Goal: Information Seeking & Learning: Learn about a topic

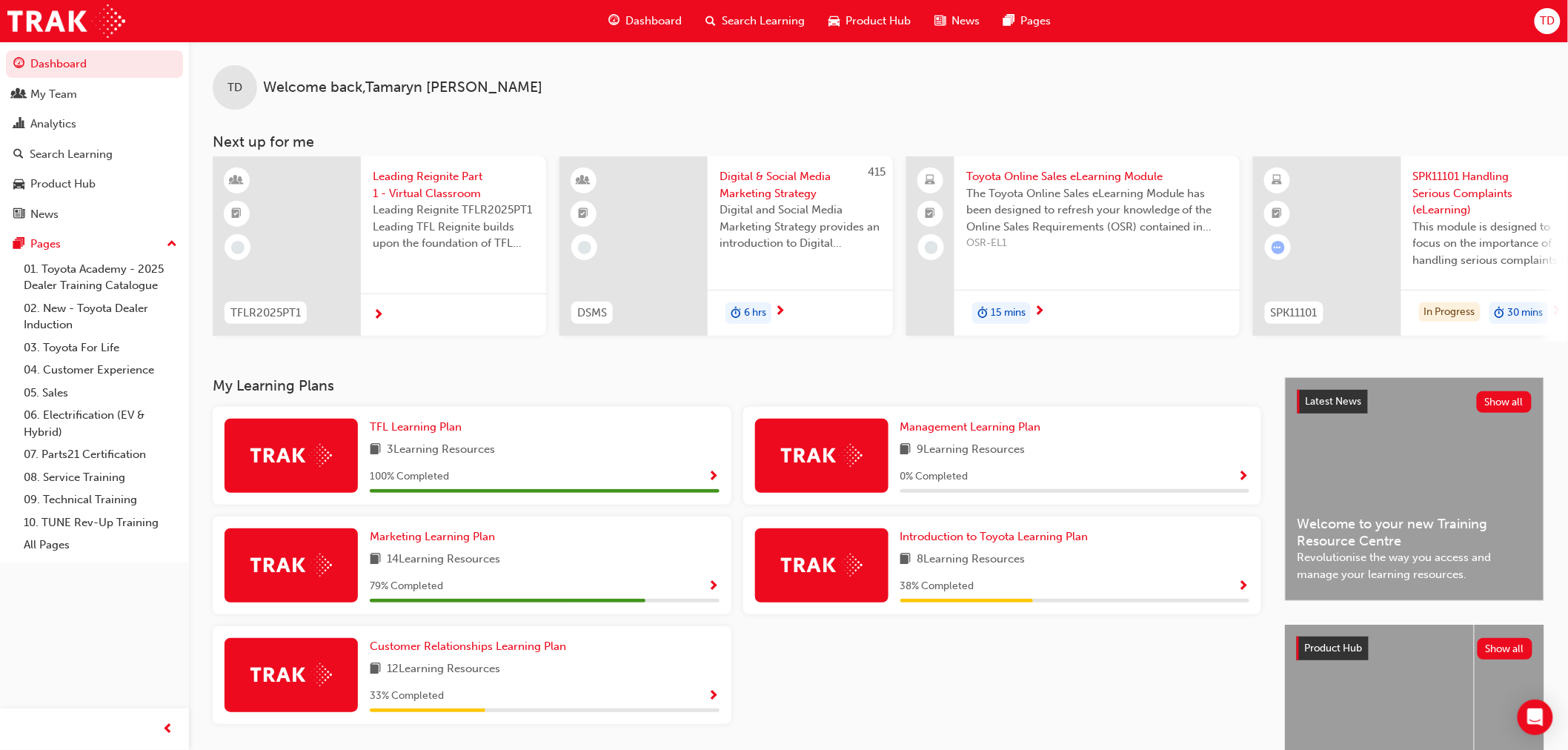
click at [764, 10] on div "Search Learning" at bounding box center [756, 20] width 123 height 30
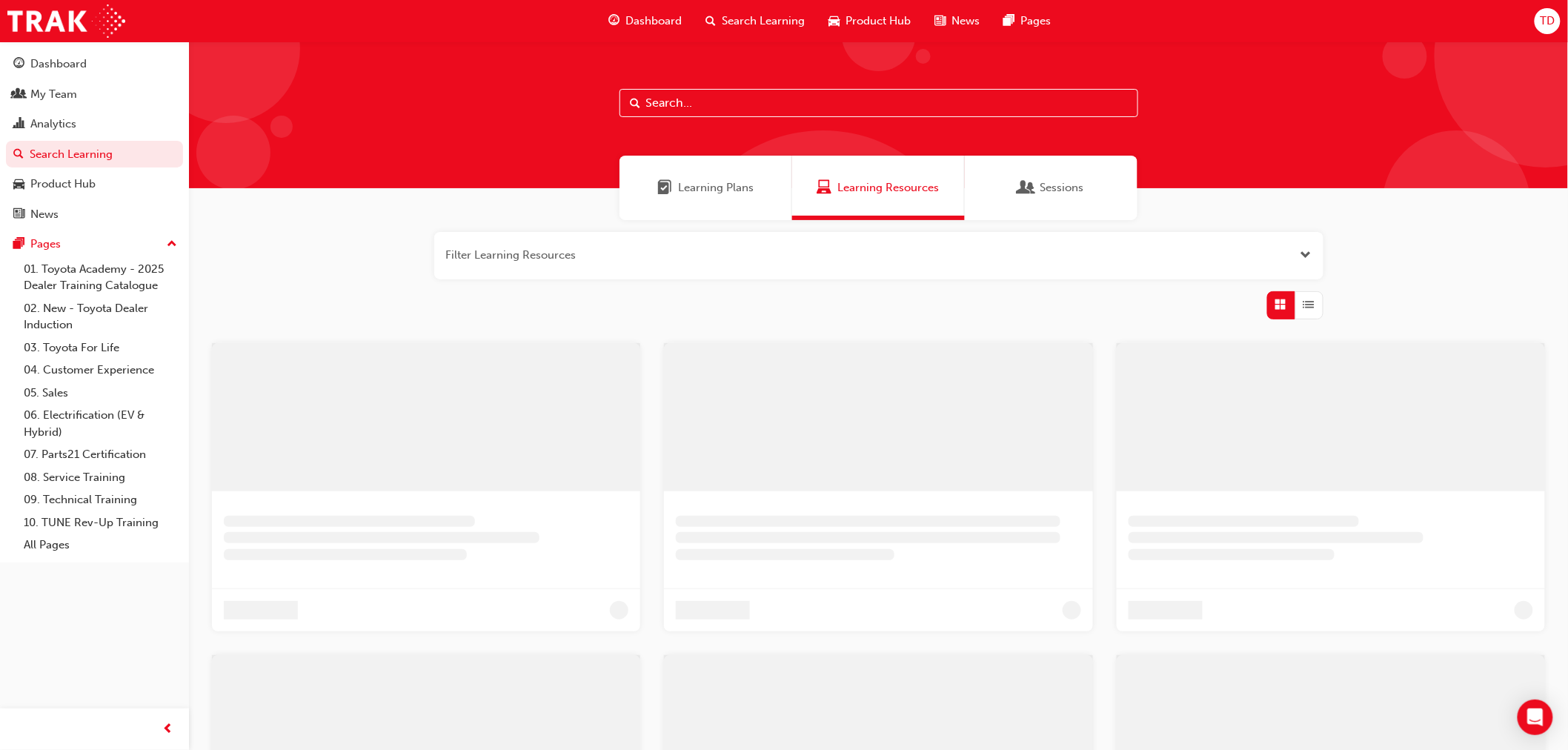
click at [663, 116] on input "text" at bounding box center [879, 103] width 519 height 28
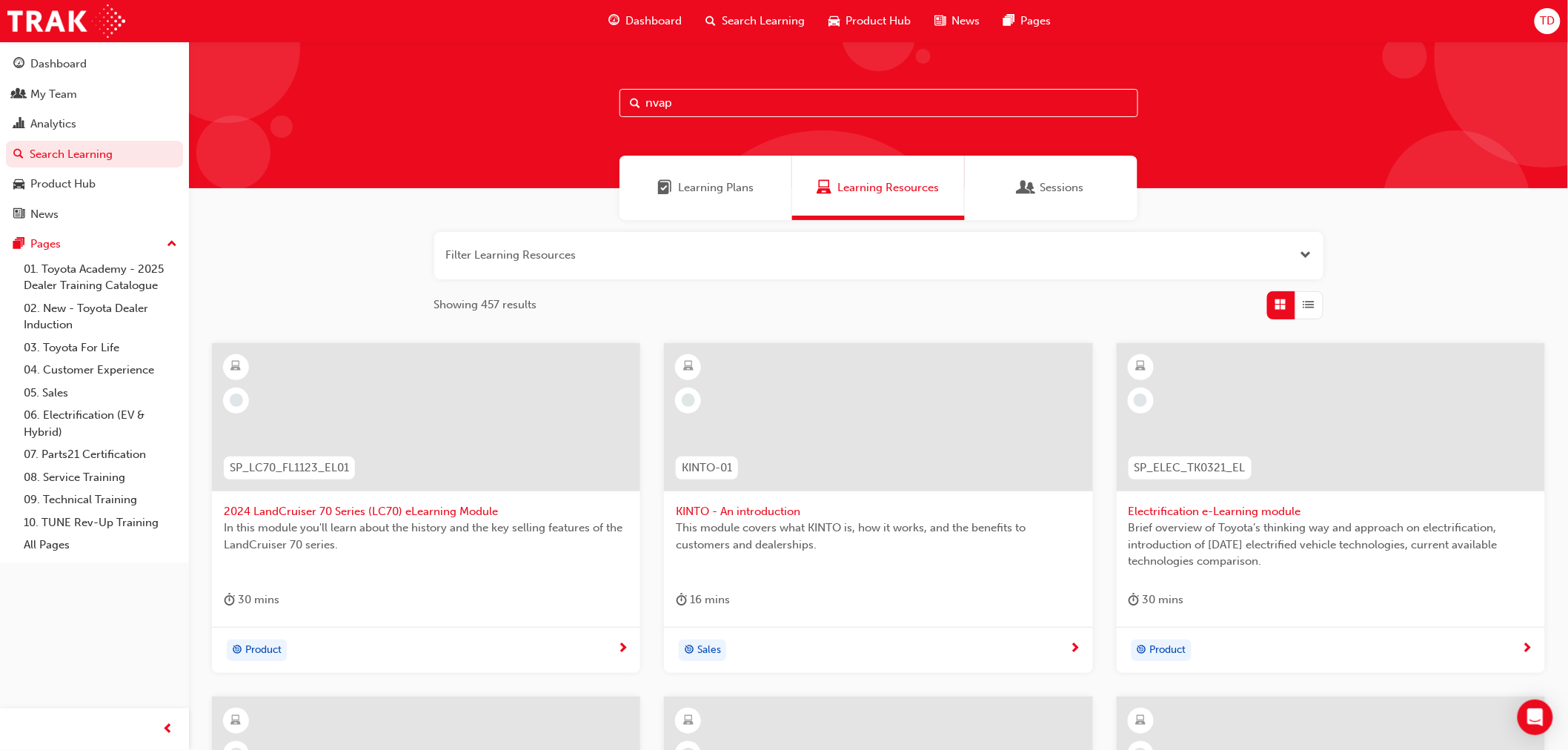
type input "nvap"
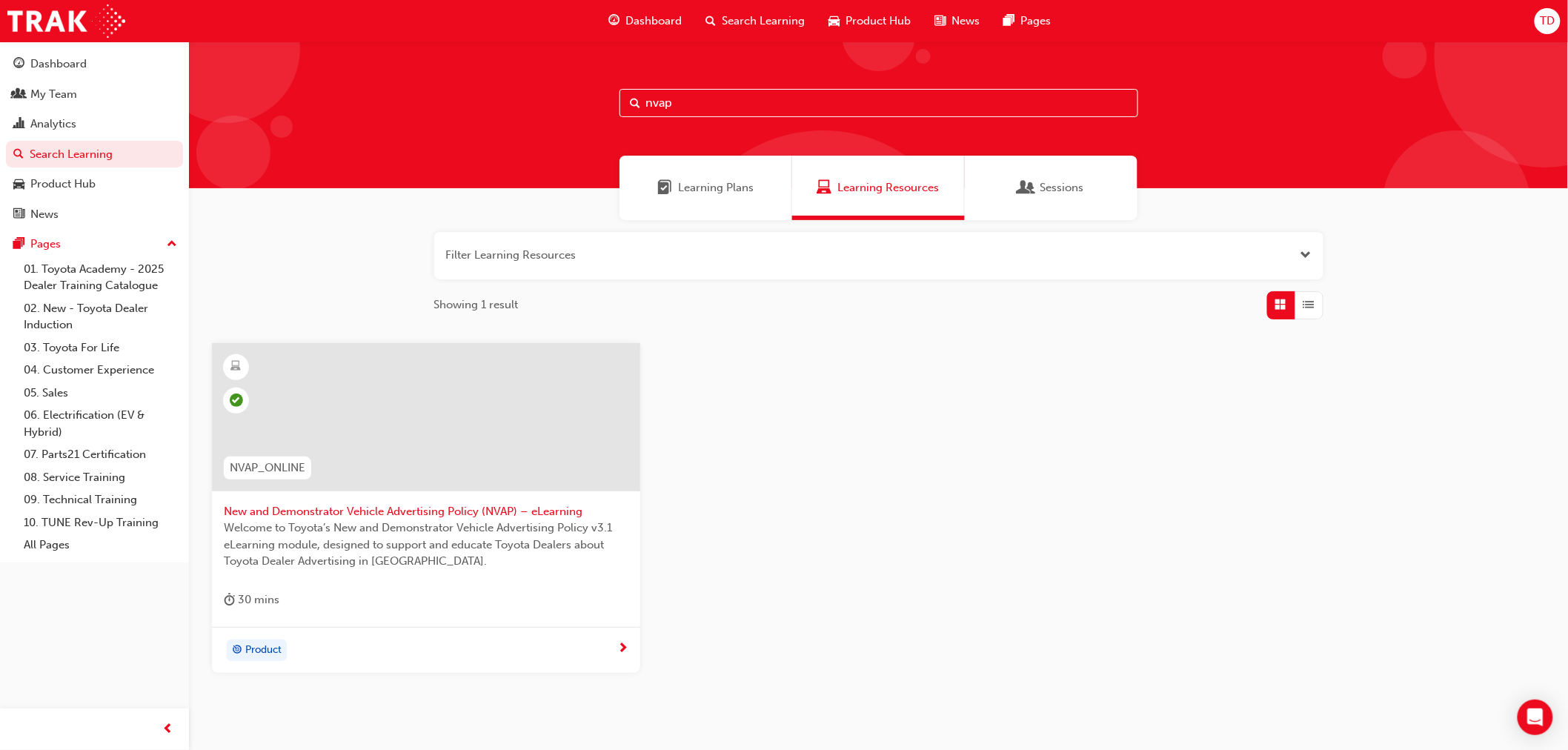
click at [469, 529] on span "Welcome to Toyota’s New and Demonstrator Vehicle Advertising Policy v3.1 eLearn…" at bounding box center [426, 545] width 405 height 50
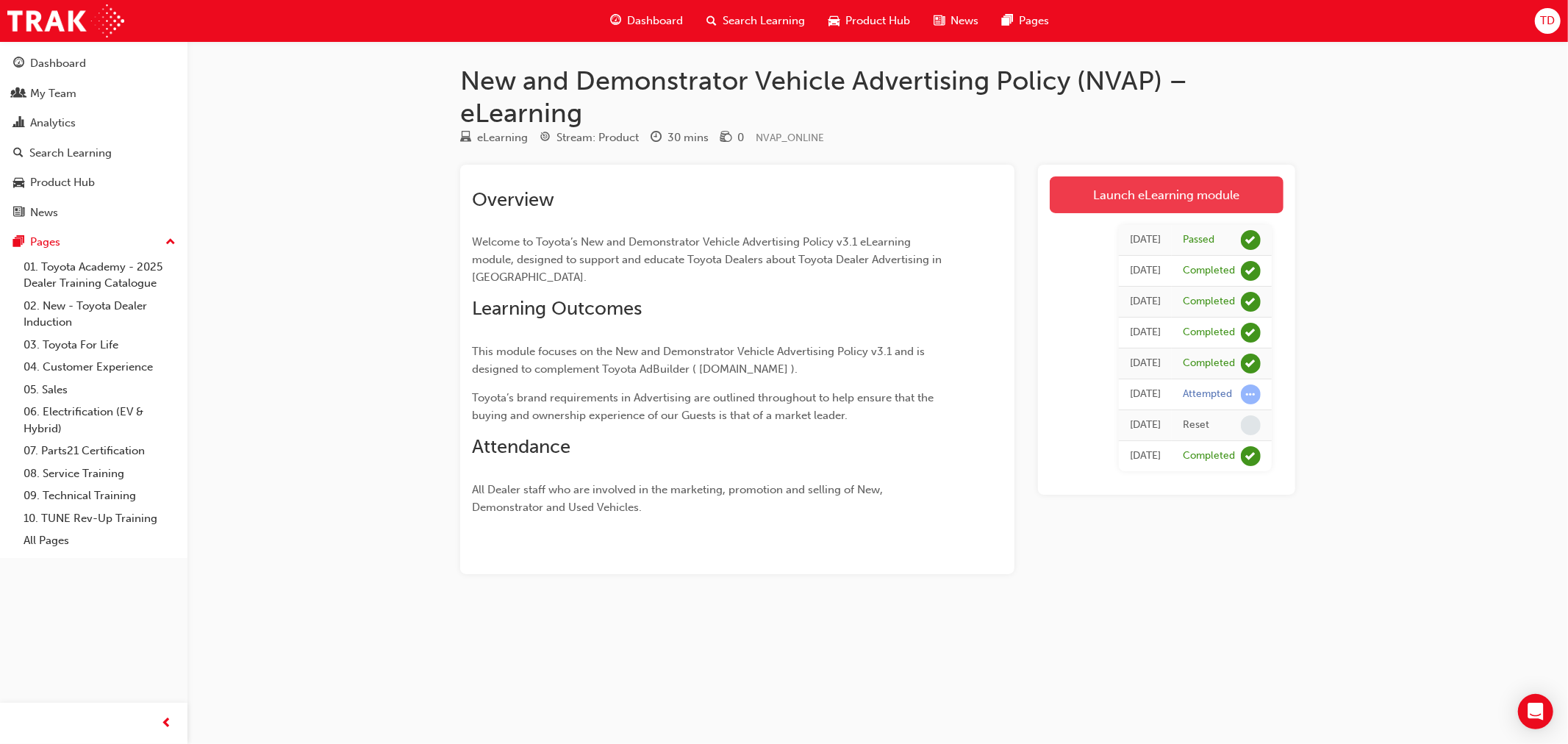
click at [1251, 182] on link "Launch eLearning module" at bounding box center [1167, 195] width 234 height 37
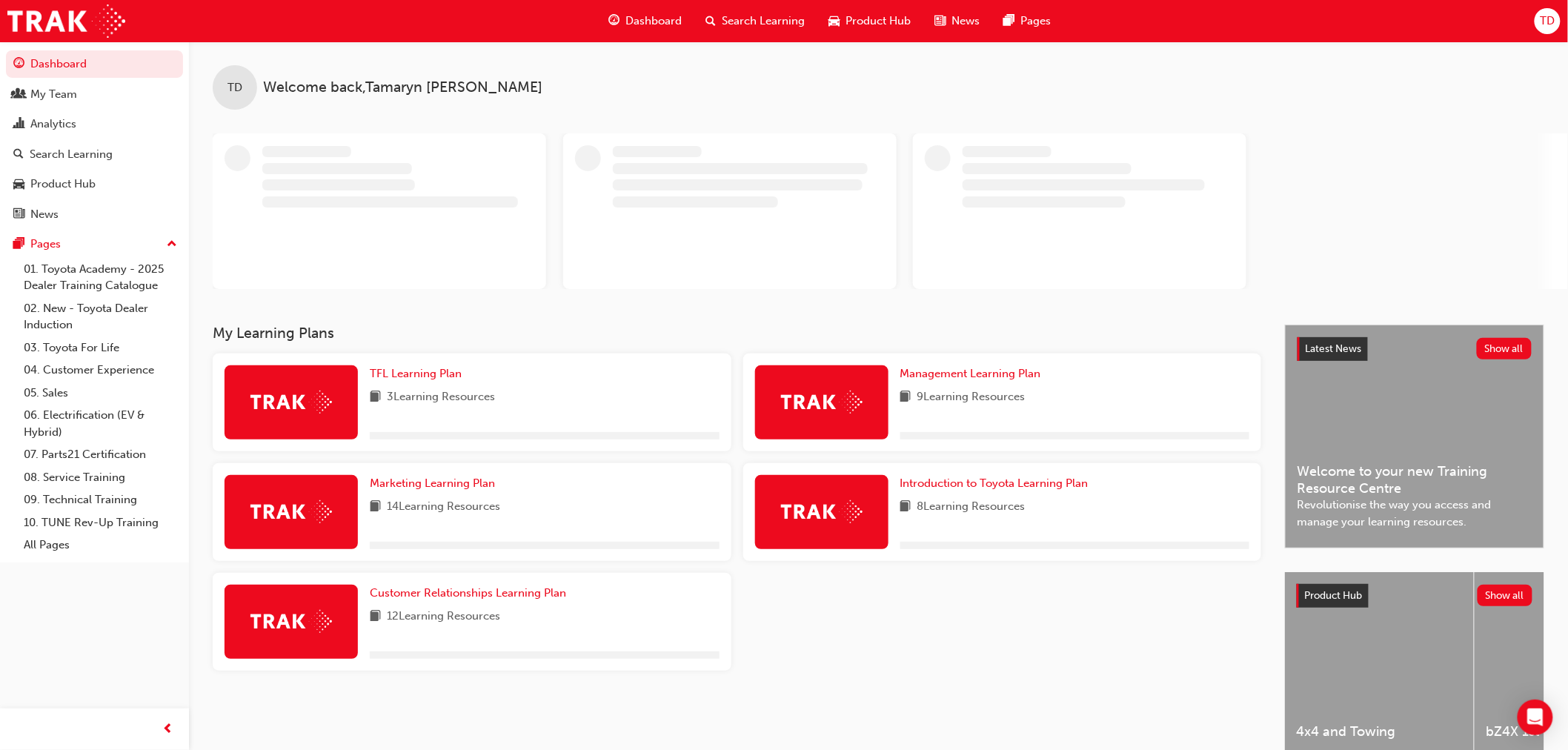
click at [773, 15] on span "Search Learning" at bounding box center [764, 21] width 83 height 17
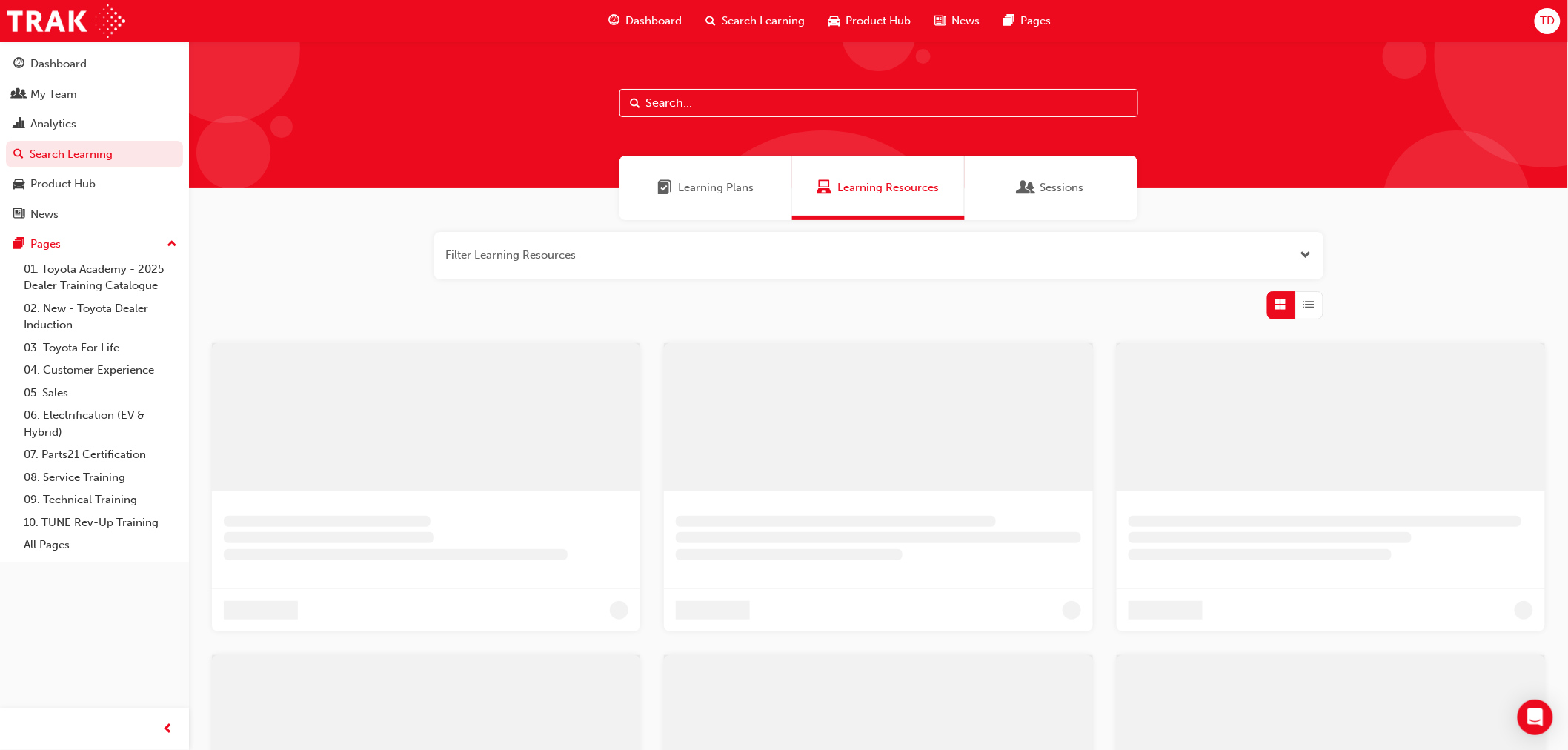
click at [692, 99] on input "text" at bounding box center [879, 103] width 519 height 28
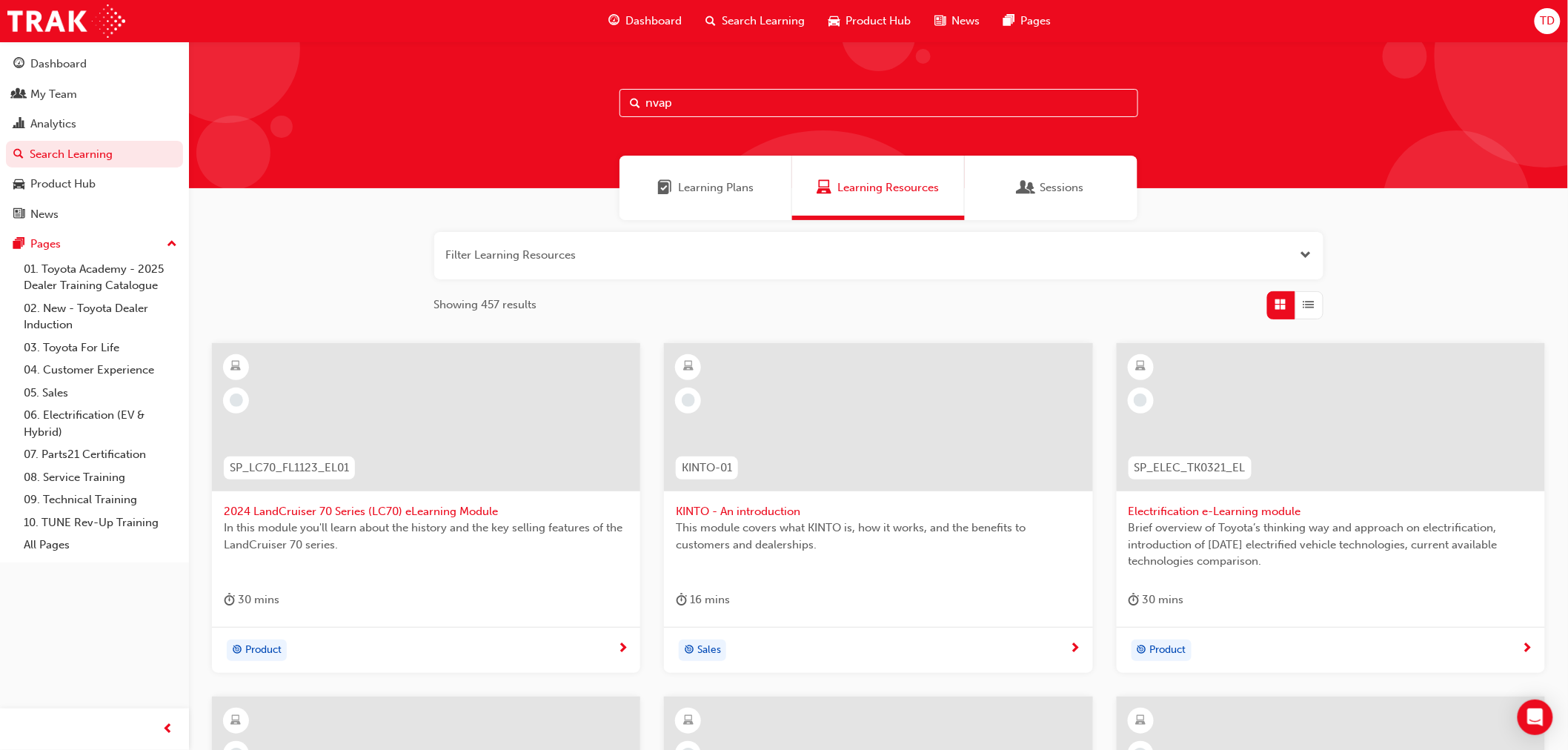
type input "nvap"
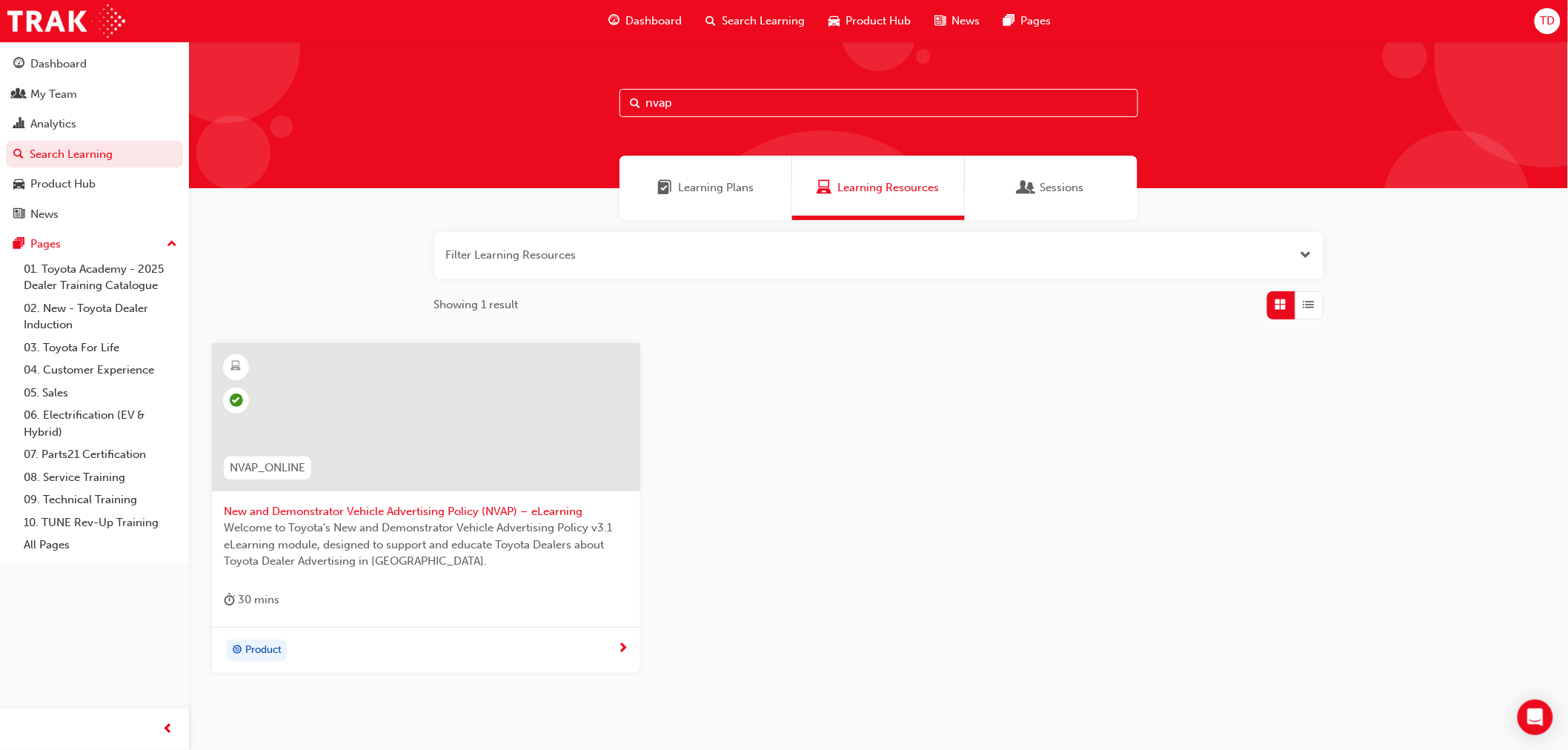
click at [482, 401] on div at bounding box center [426, 417] width 428 height 148
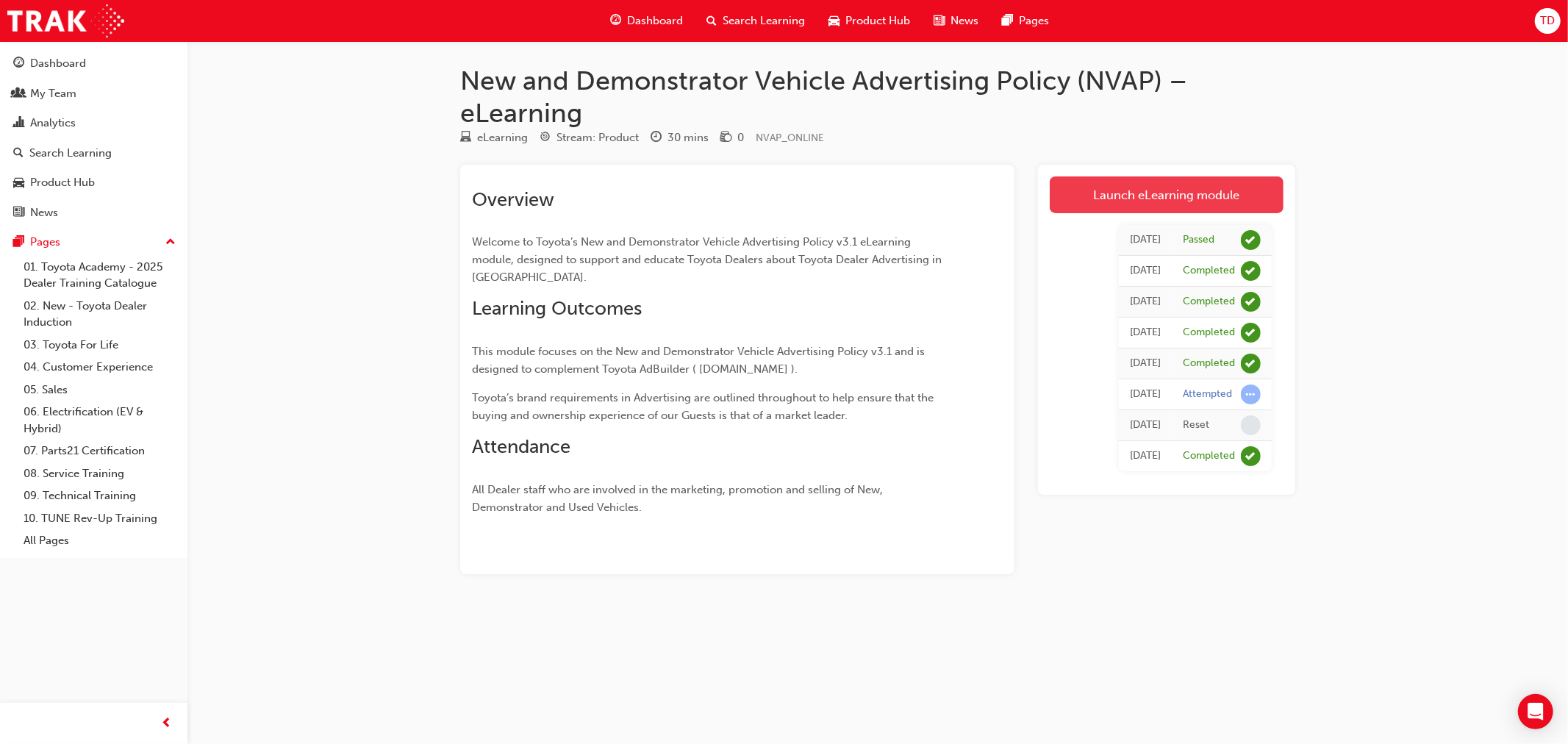
click at [1126, 193] on link "Launch eLearning module" at bounding box center [1167, 195] width 234 height 37
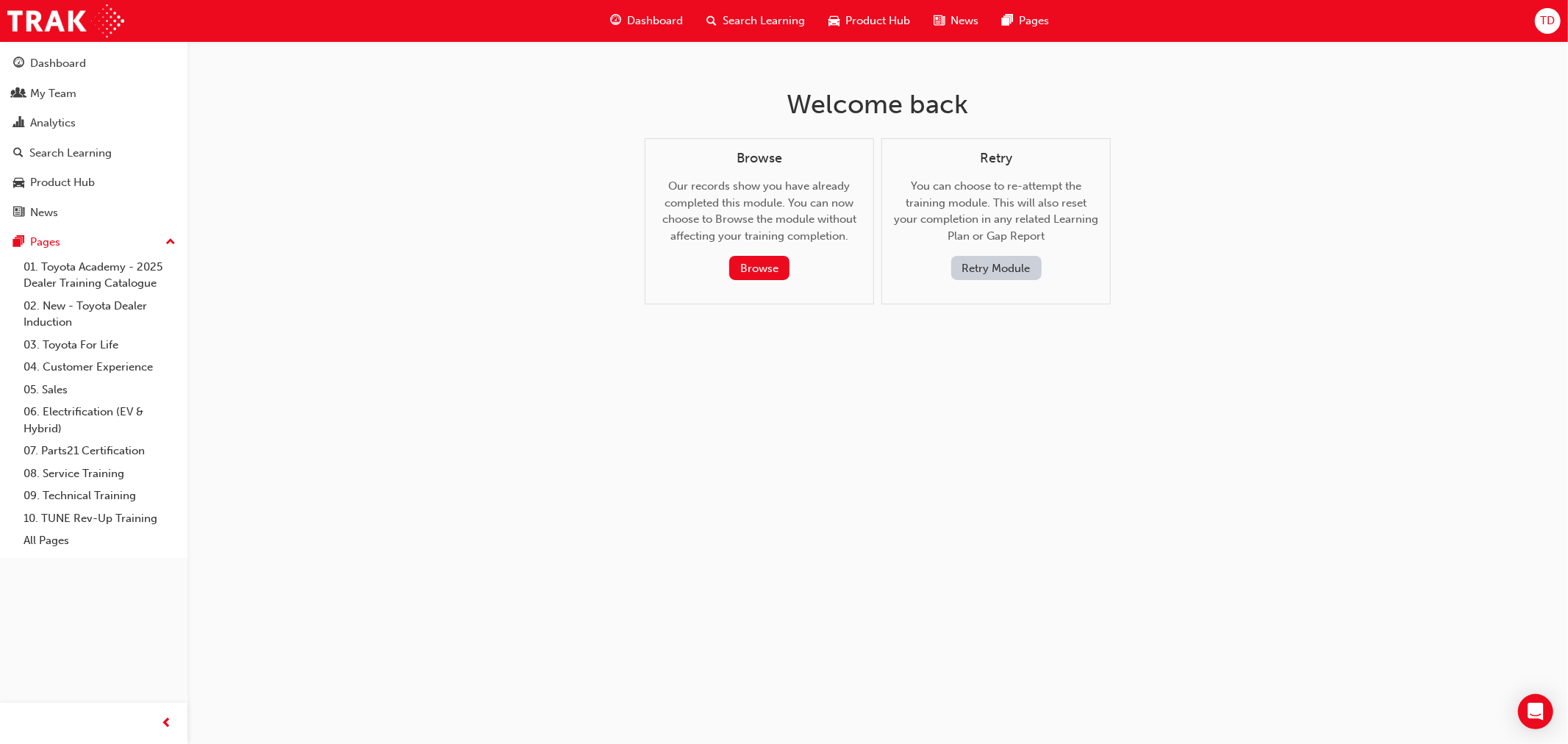
click at [1020, 269] on button "Retry Module" at bounding box center [997, 268] width 90 height 24
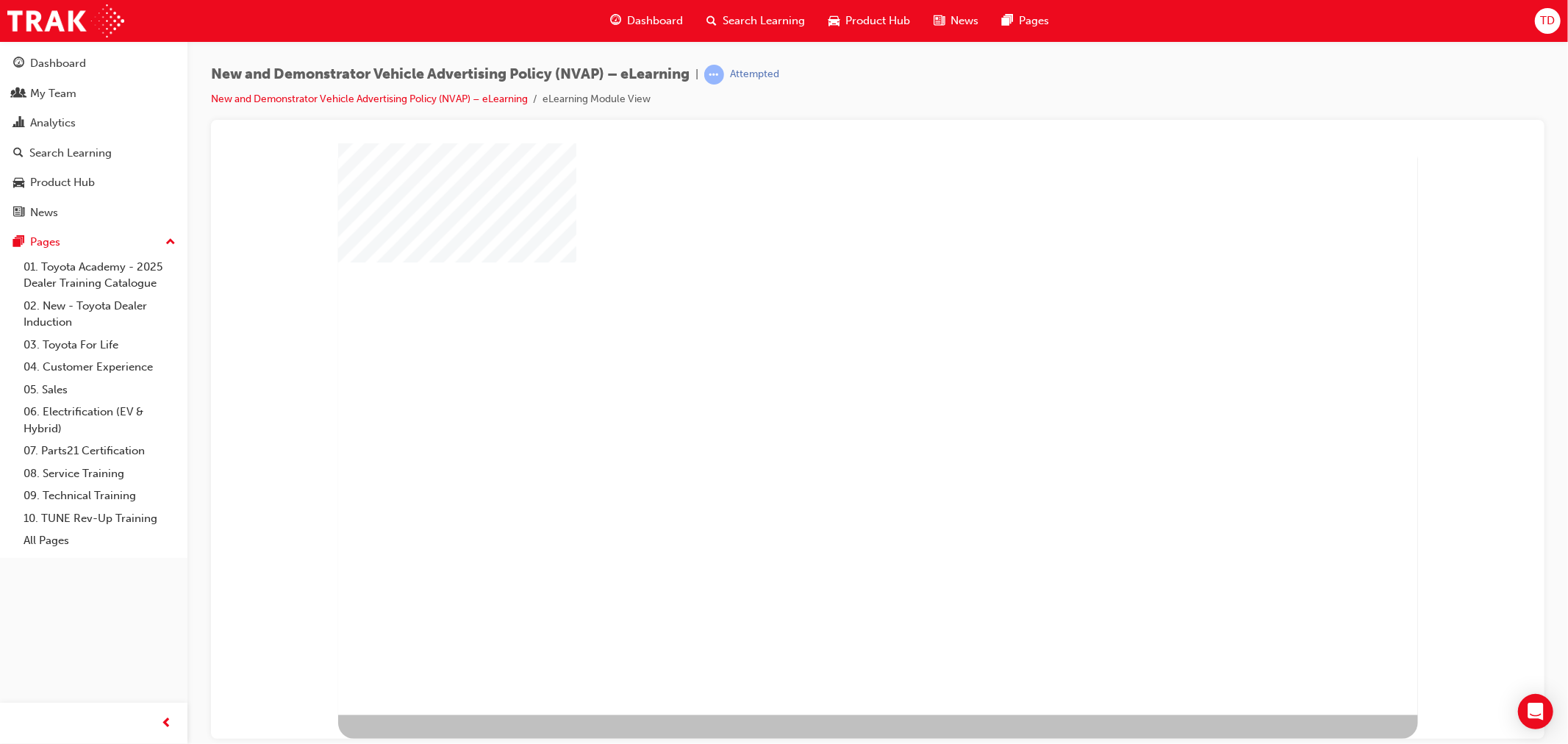
click at [832, 382] on div "play" at bounding box center [832, 382] width 0 height 0
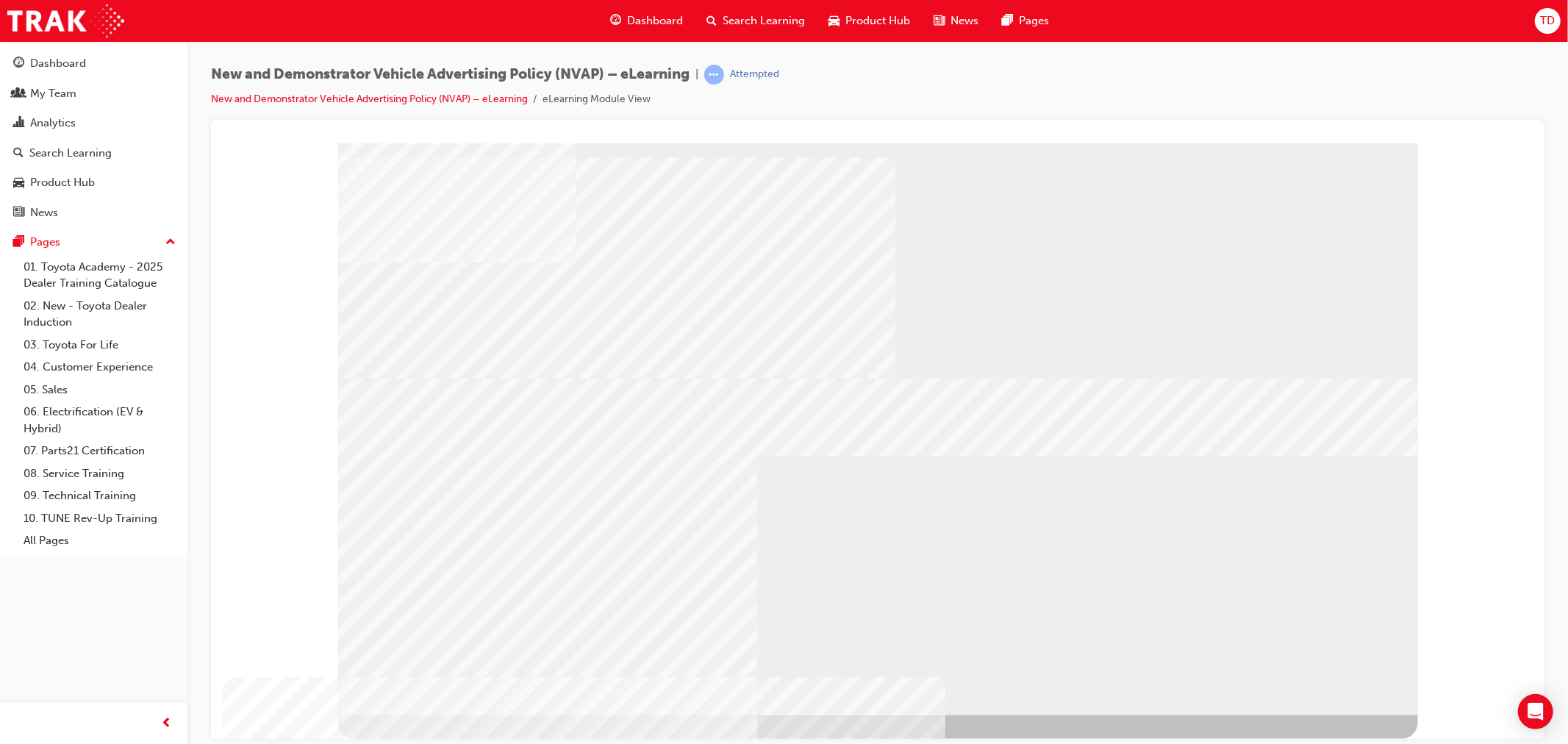
drag, startPoint x: 1068, startPoint y: 559, endPoint x: 1055, endPoint y: 558, distance: 13.0
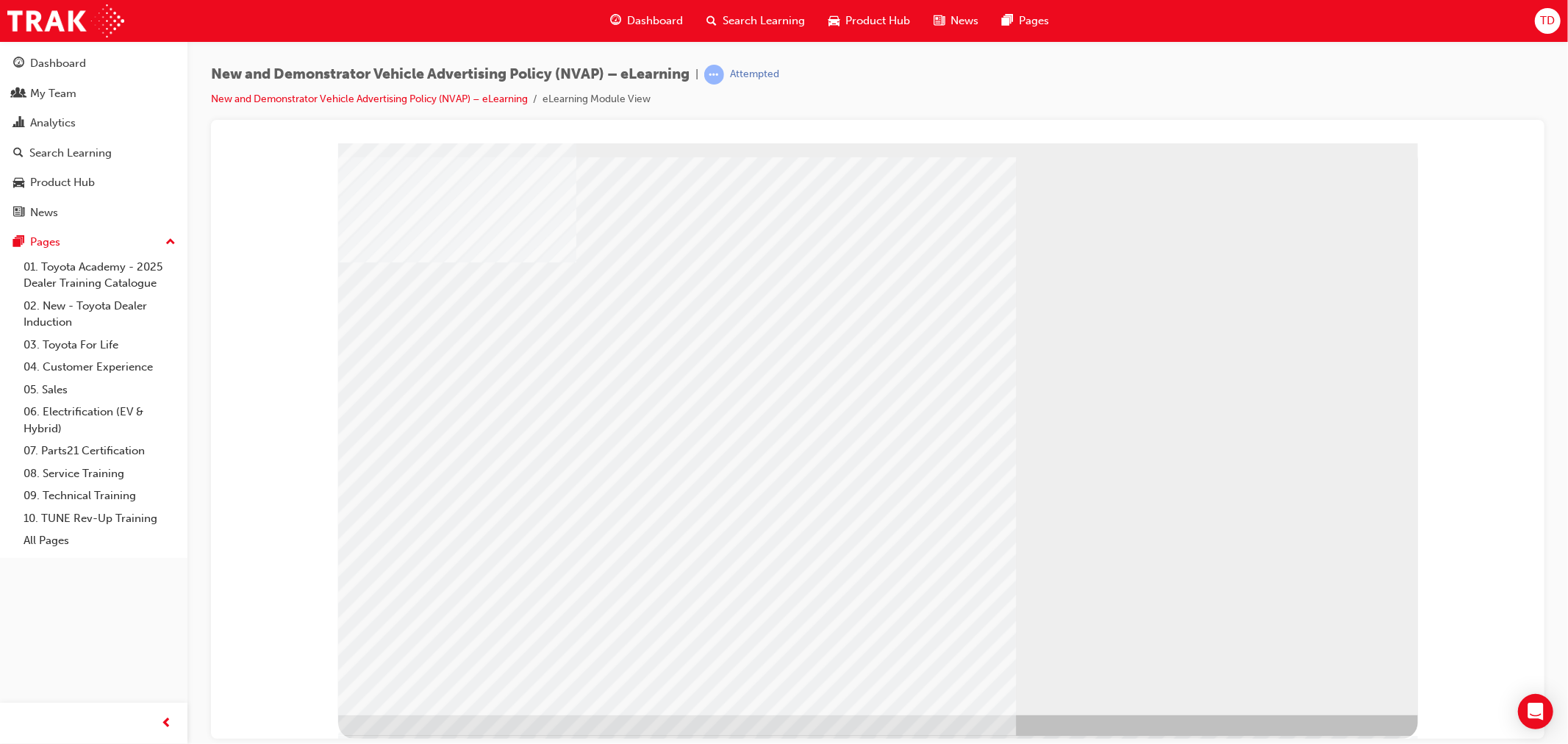
drag, startPoint x: 458, startPoint y: 525, endPoint x: 475, endPoint y: 525, distance: 17.0
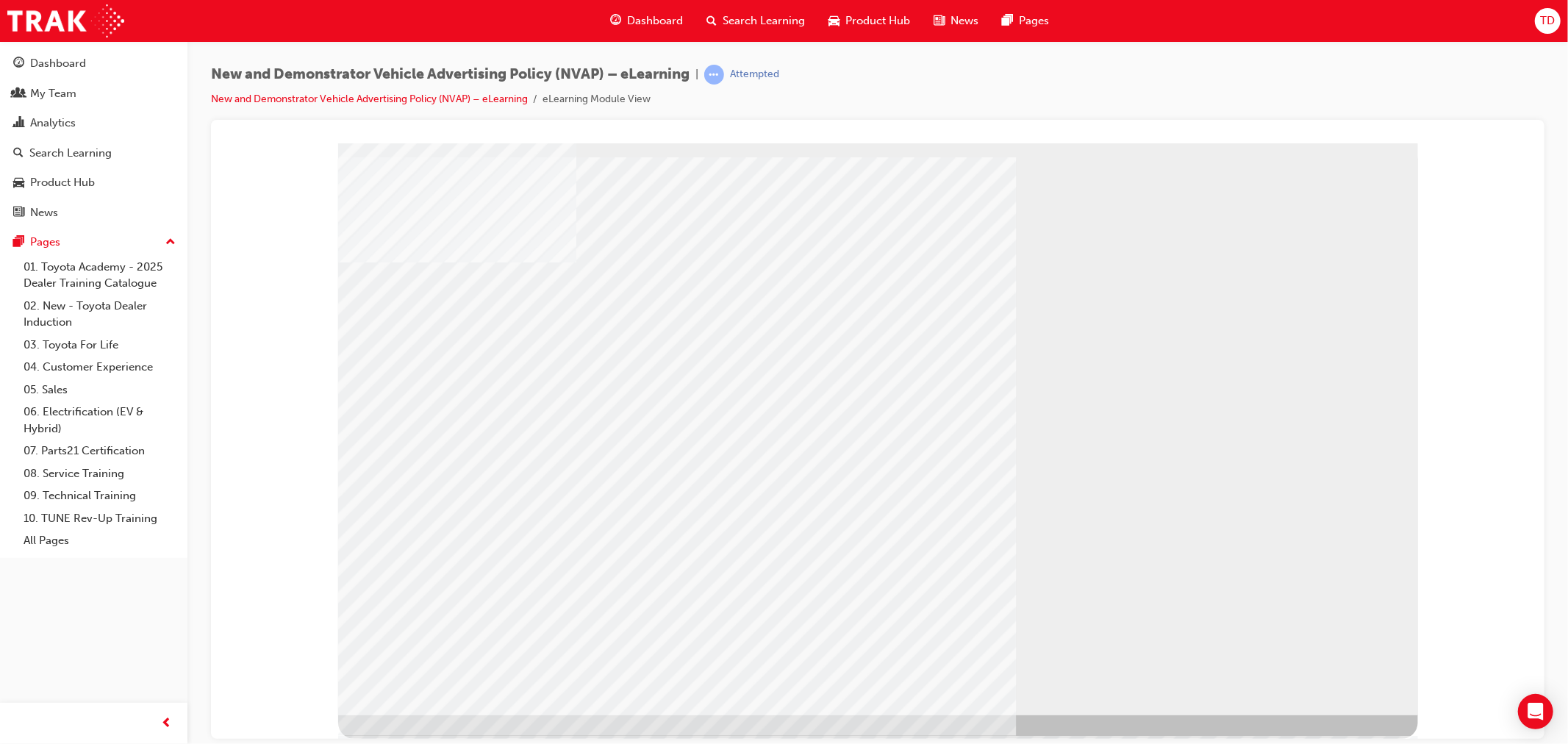
drag, startPoint x: 624, startPoint y: 602, endPoint x: 500, endPoint y: 602, distance: 124.0
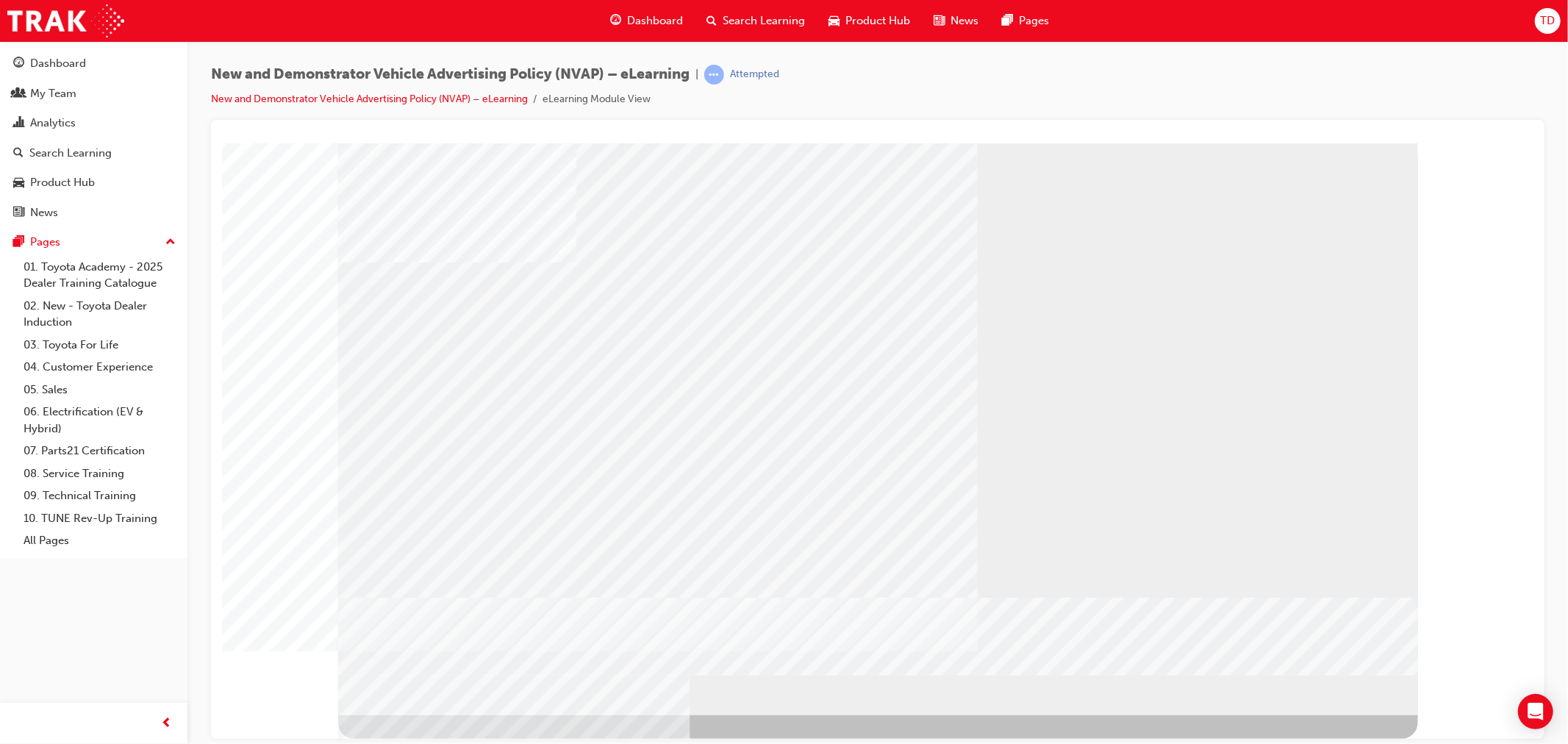
click at [1163, 496] on div "logo" at bounding box center [877, 428] width 1080 height 572
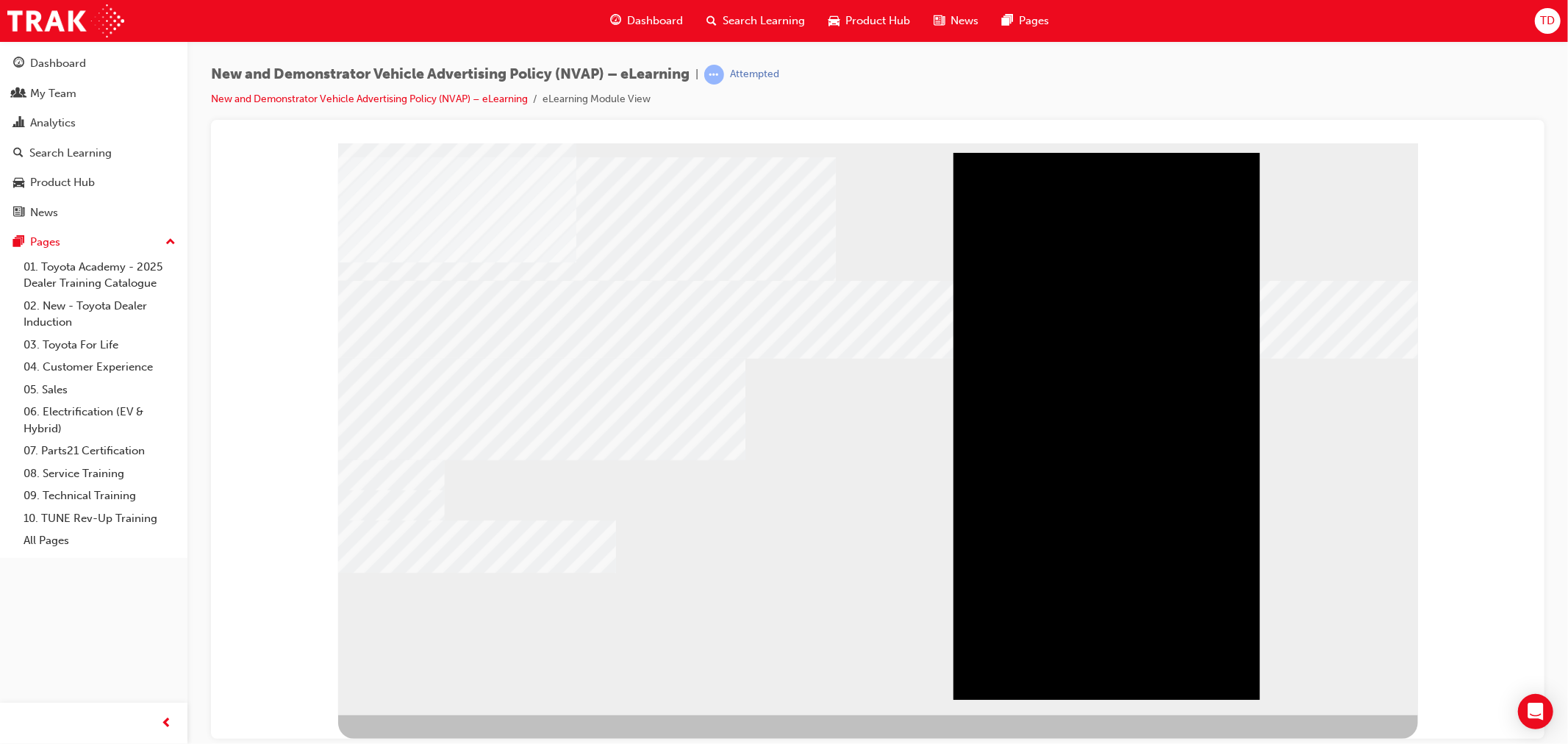
click at [1127, 152] on div "Play" at bounding box center [1105, 152] width 307 height 0
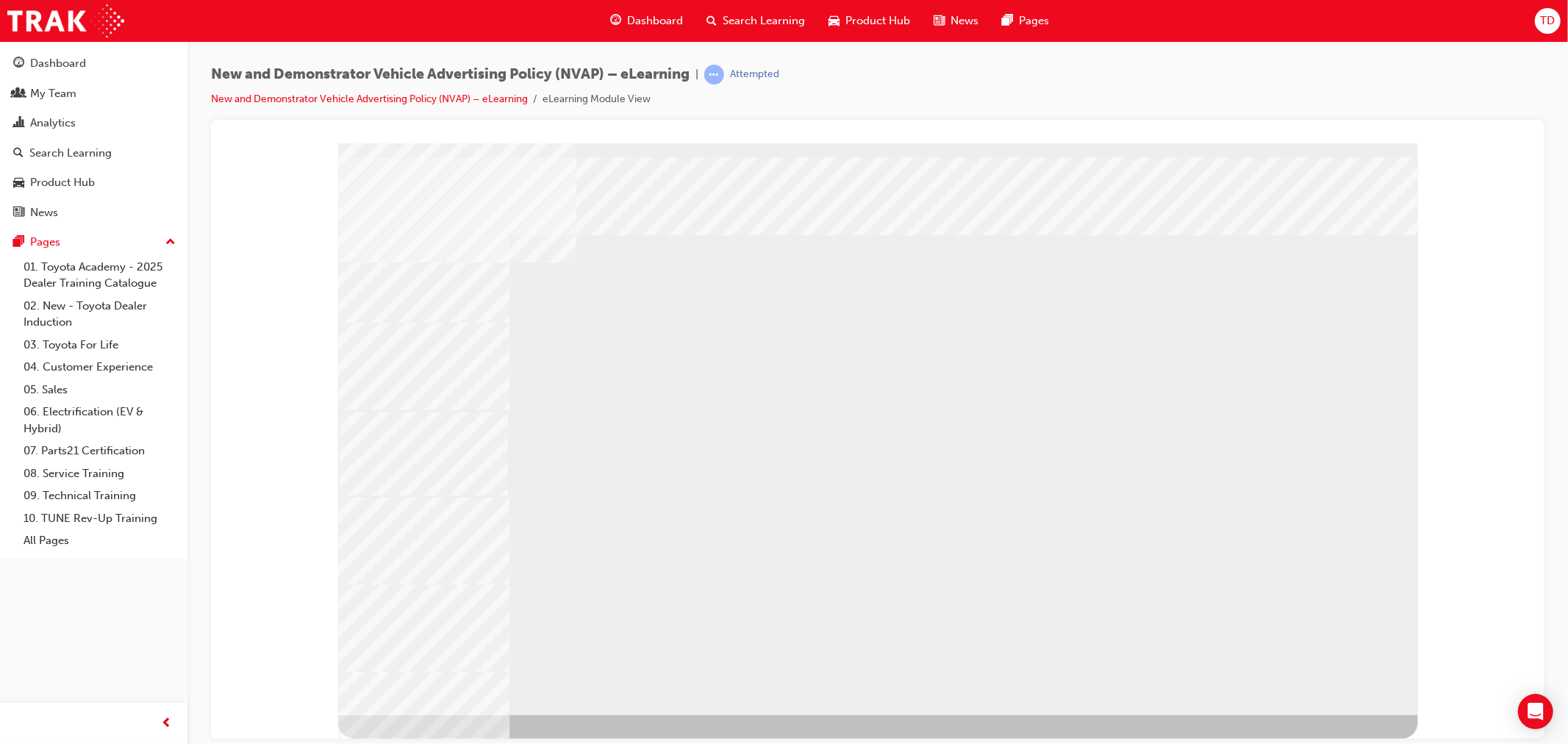
drag, startPoint x: 1331, startPoint y: 688, endPoint x: 1314, endPoint y: 681, distance: 18.4
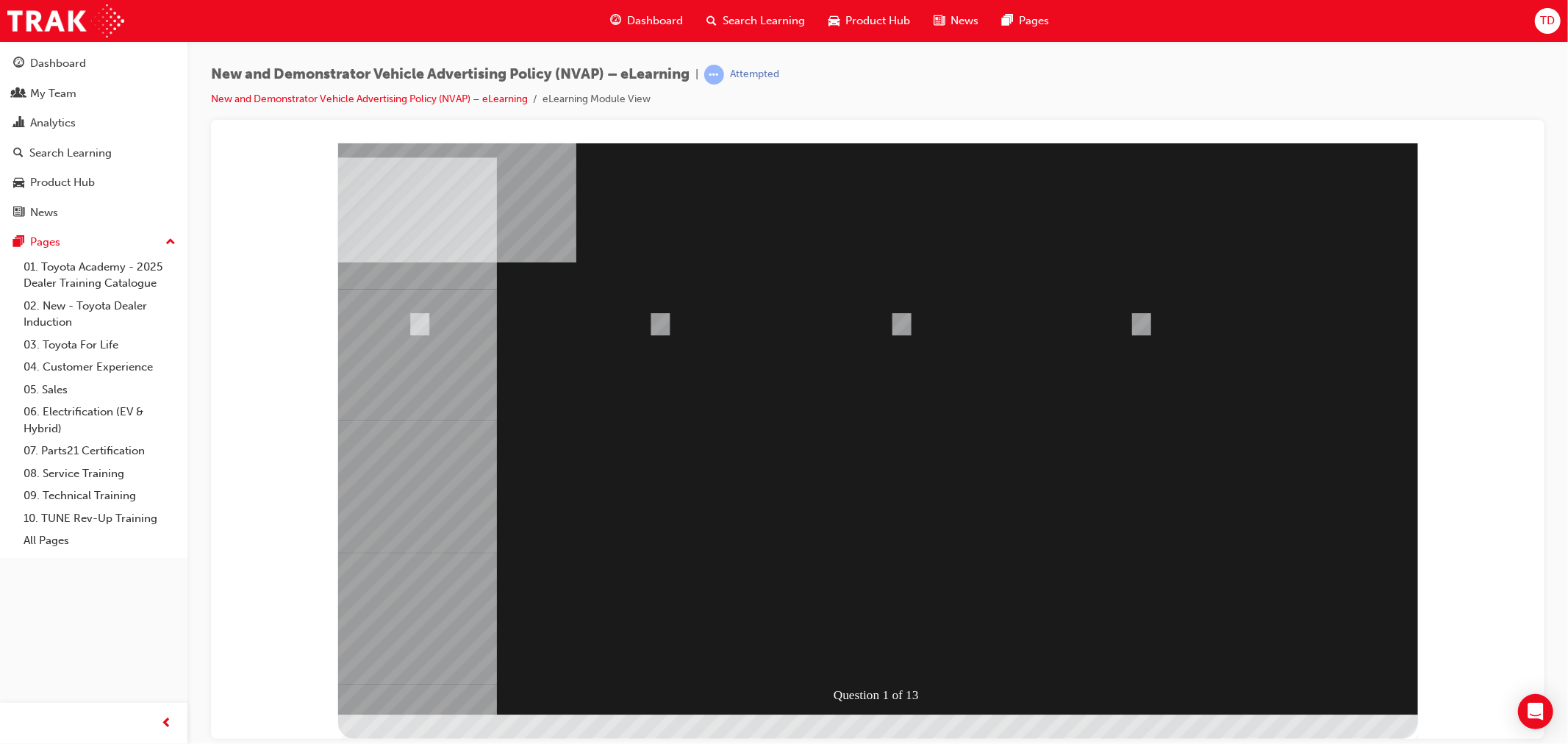
radio input "false"
radio input "true"
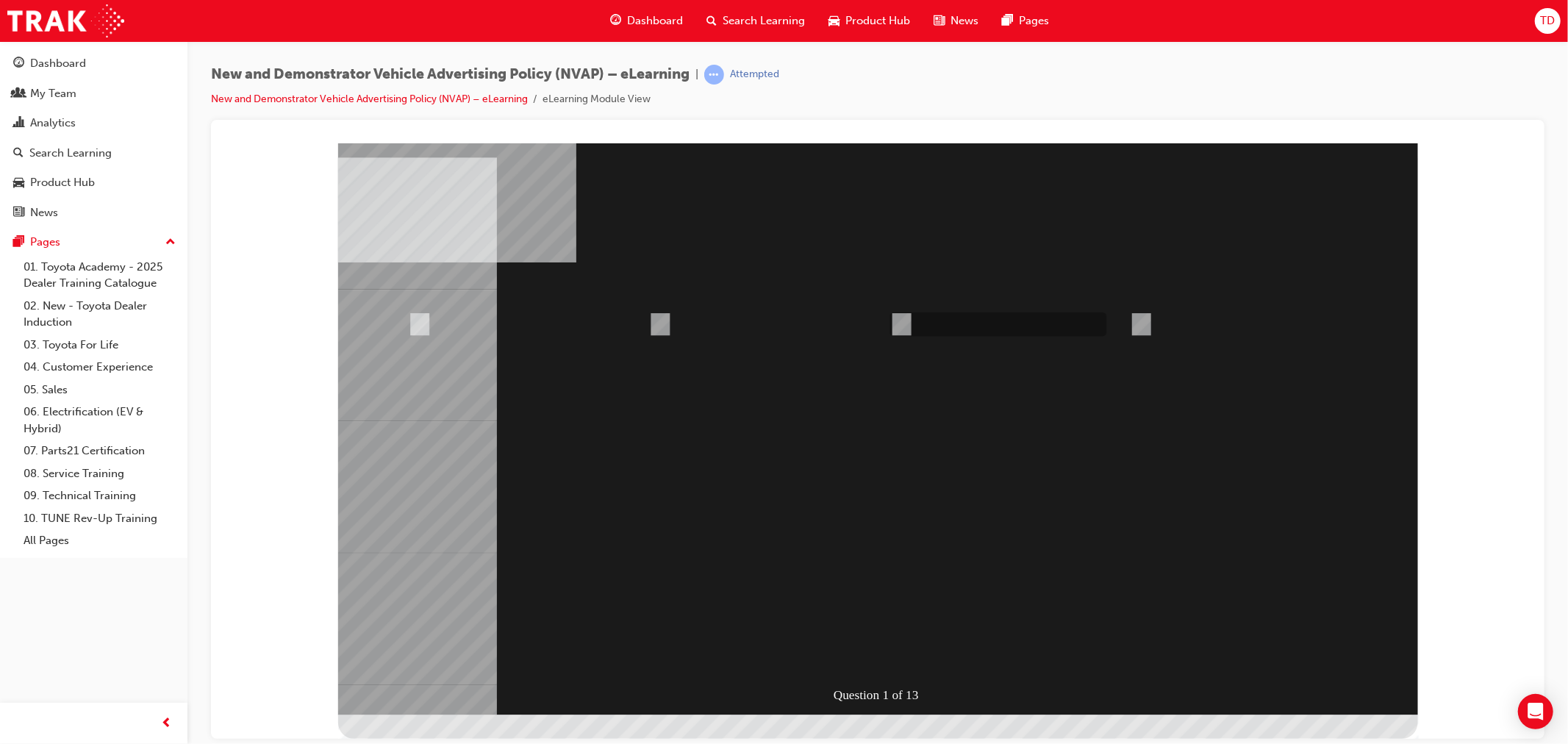
radio input "true"
click at [906, 649] on div at bounding box center [877, 428] width 1080 height 572
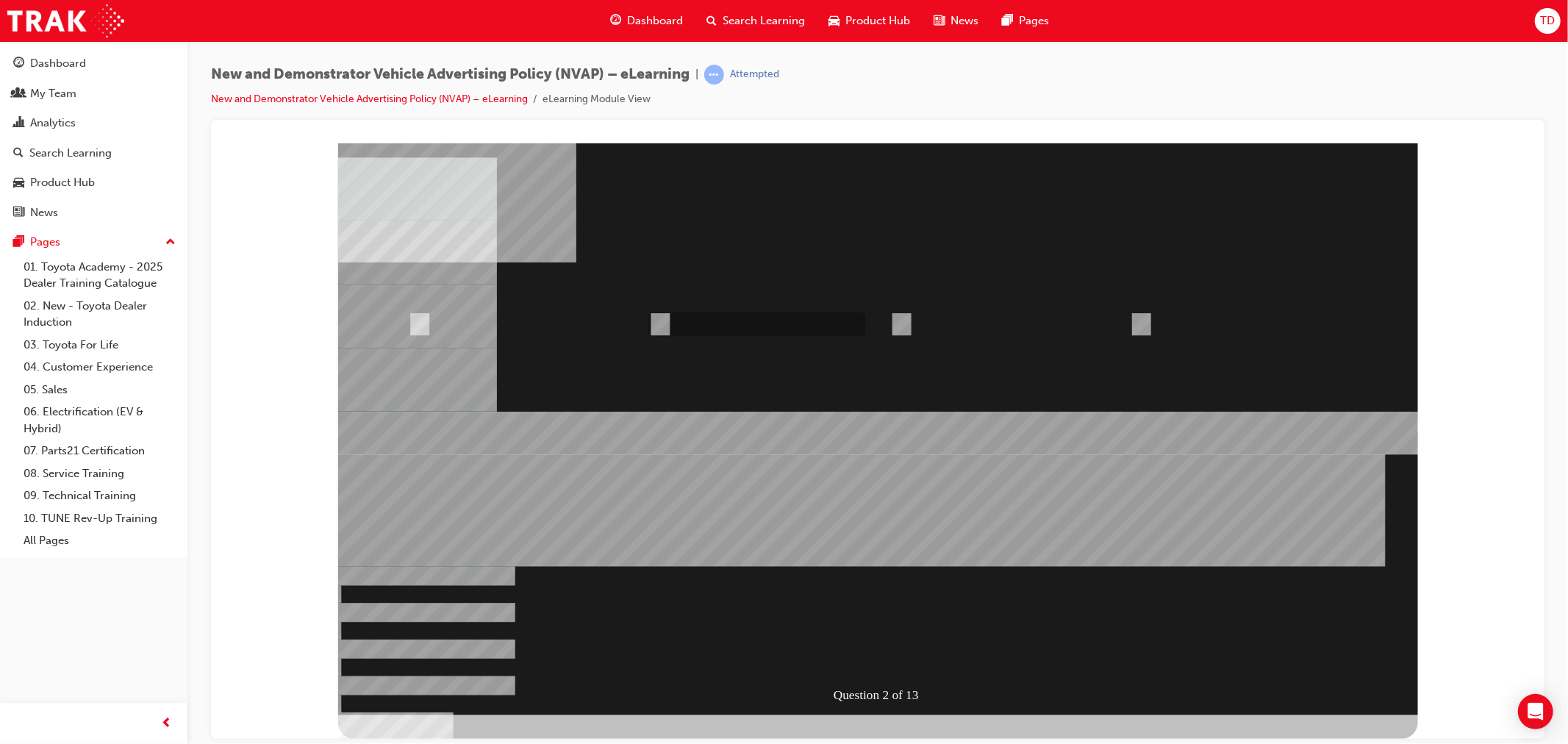
radio input "true"
click at [860, 644] on div at bounding box center [877, 428] width 1080 height 572
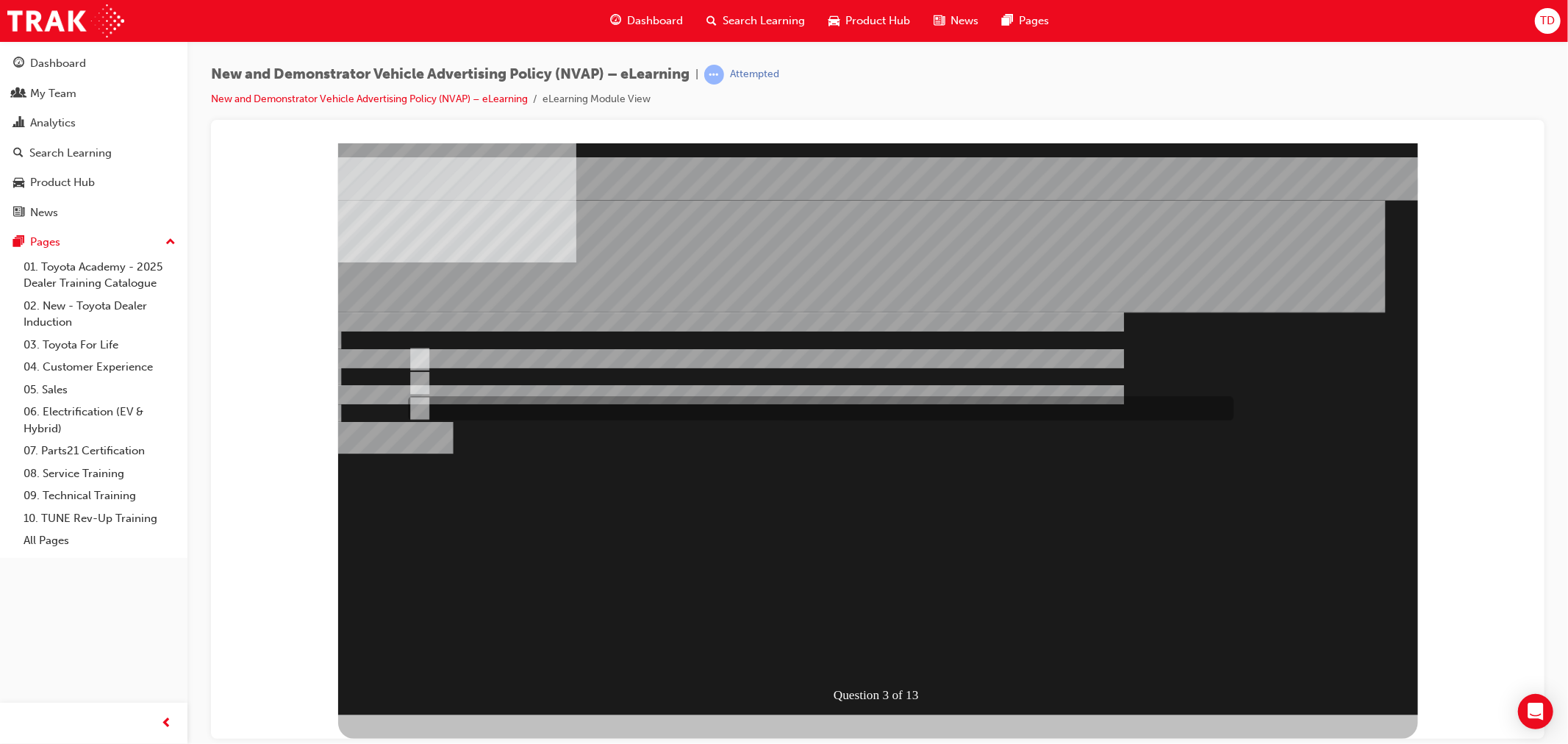
radio input "true"
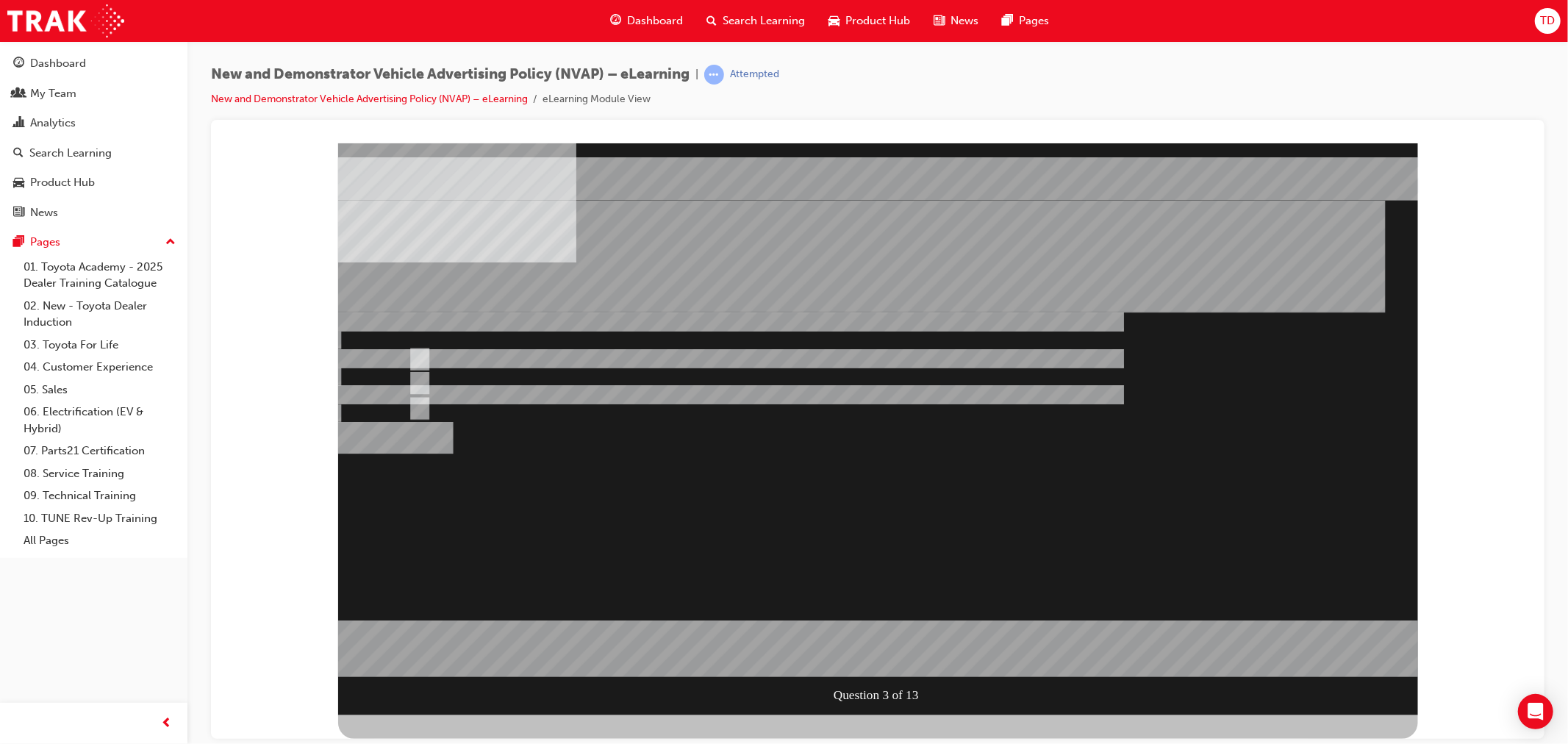
click at [448, 542] on div at bounding box center [877, 428] width 1080 height 572
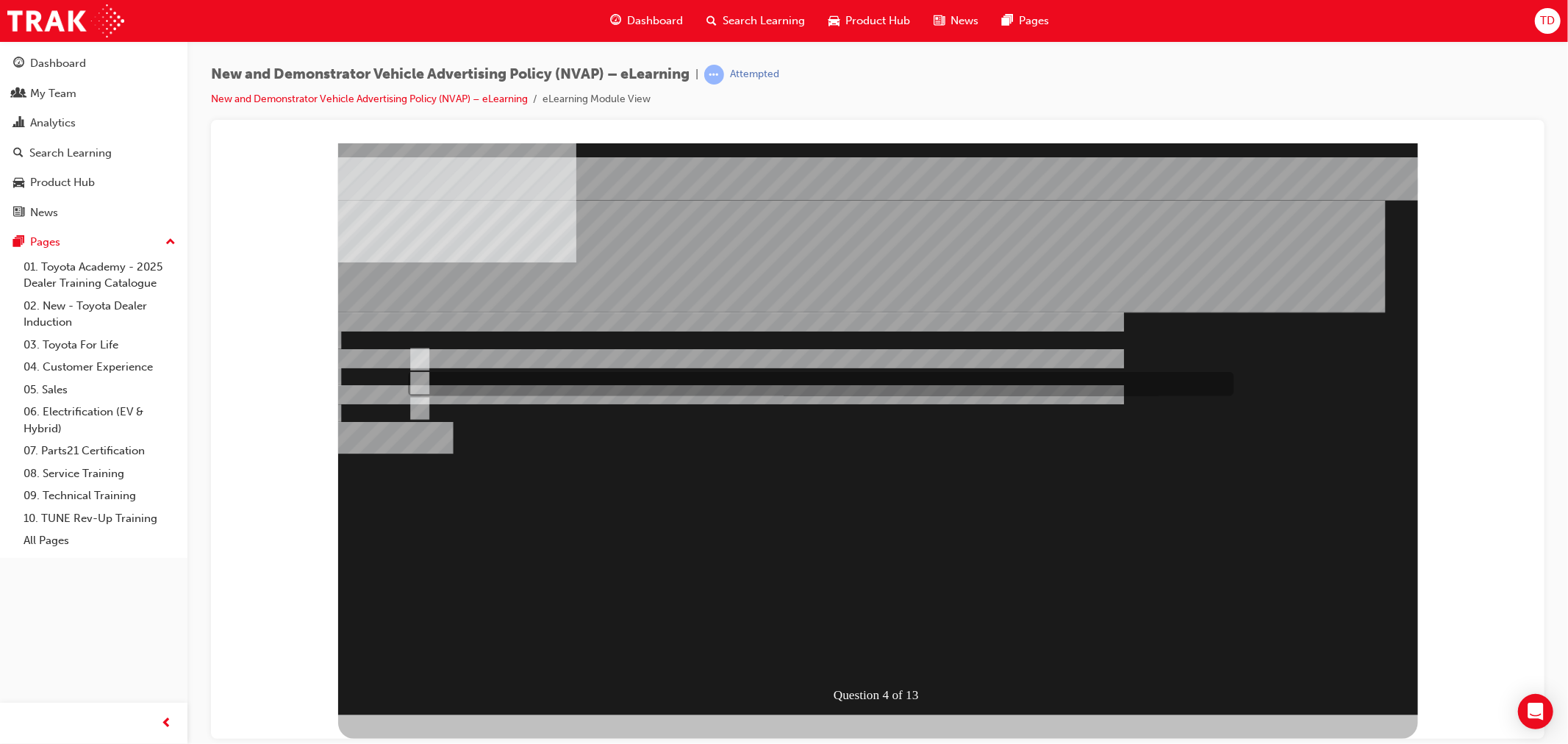
radio input "true"
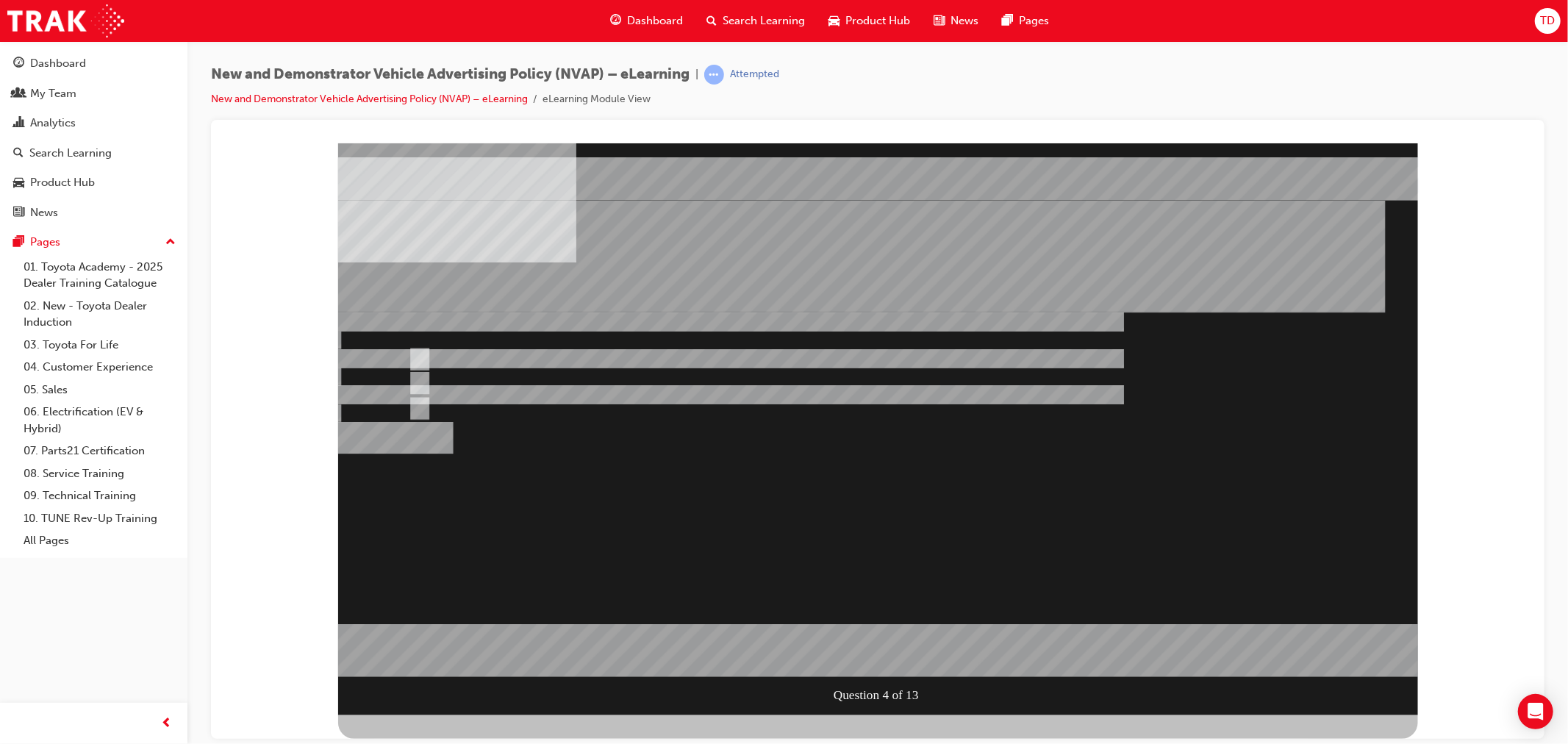
click at [514, 360] on div at bounding box center [877, 428] width 1080 height 572
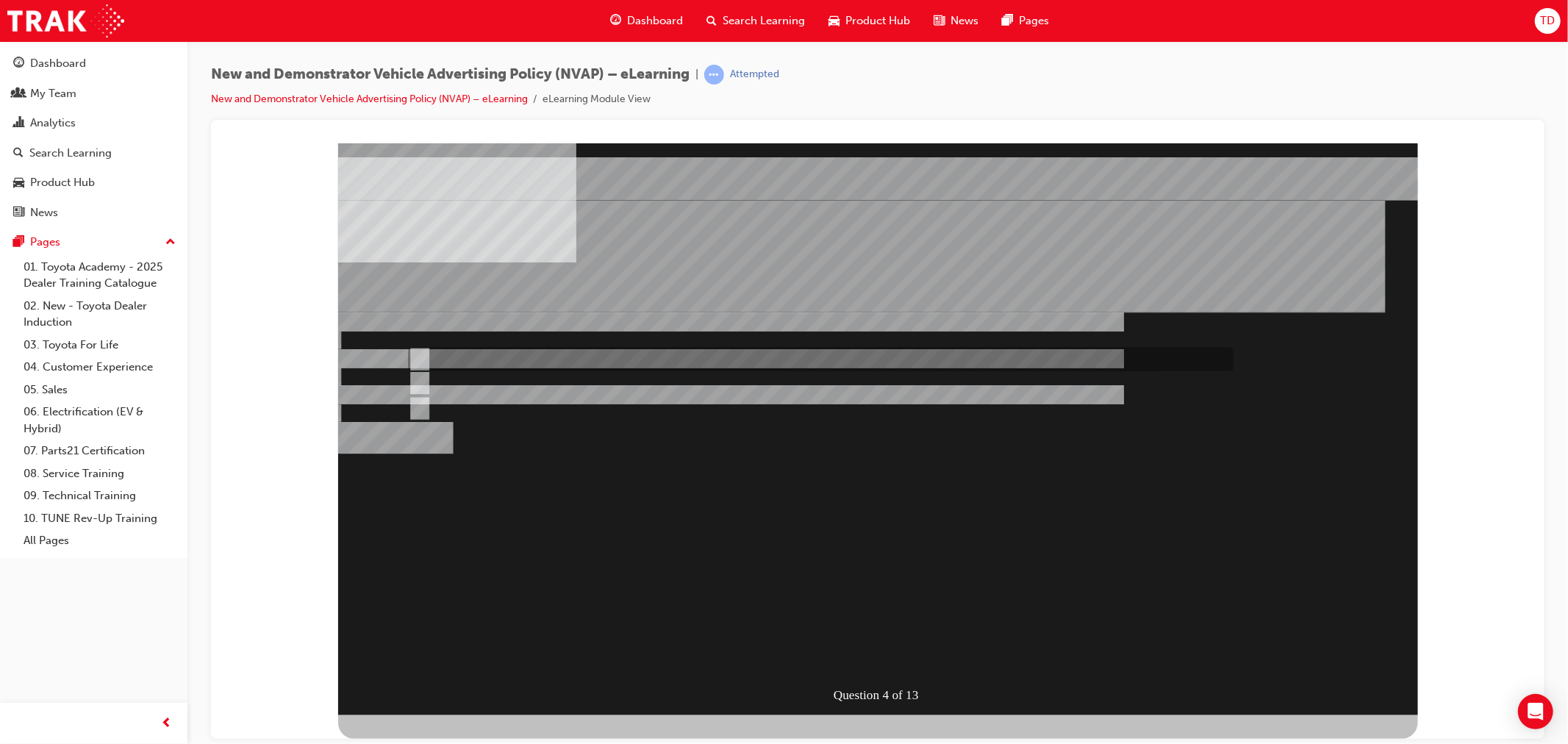
radio input "true"
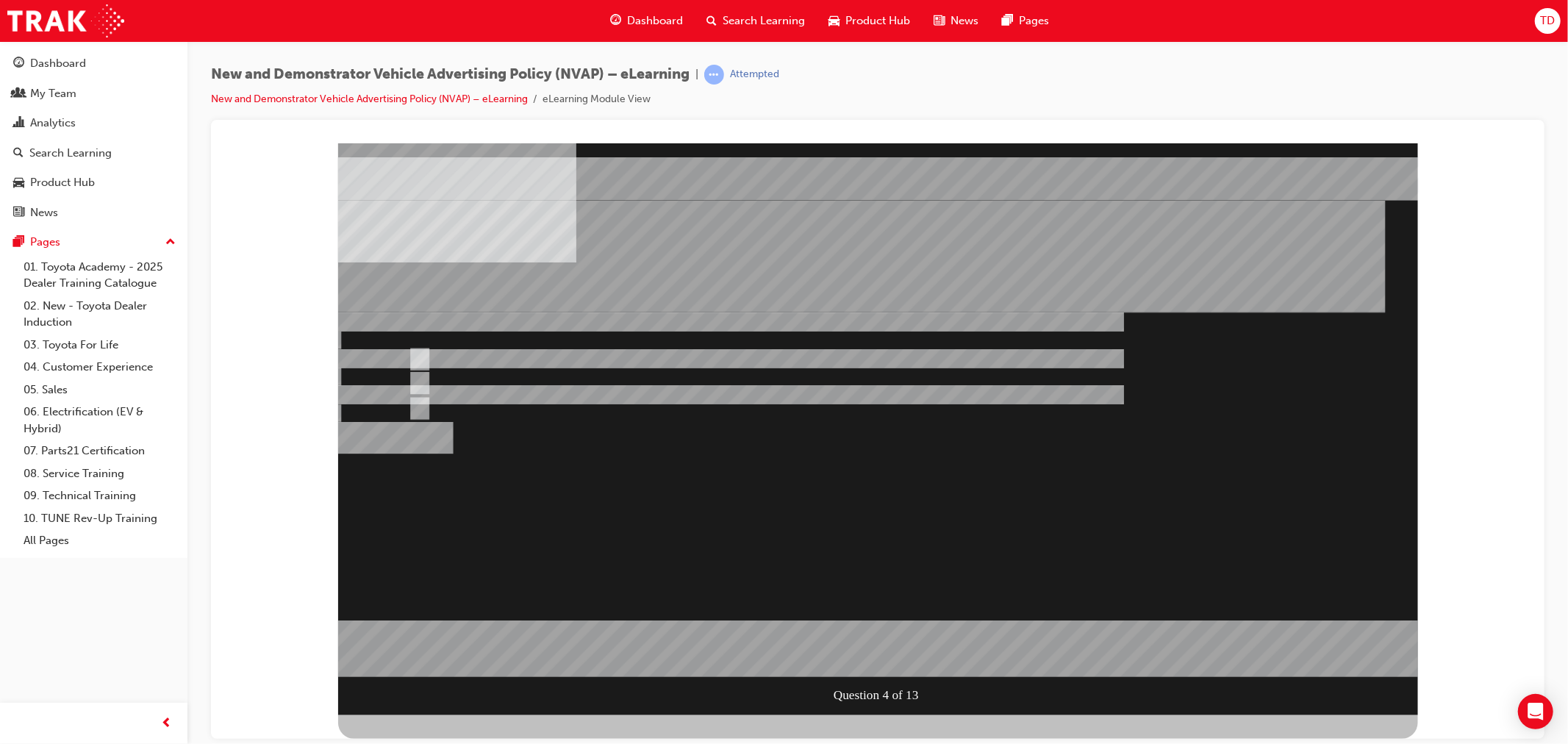
click at [1187, 417] on div at bounding box center [877, 428] width 1080 height 572
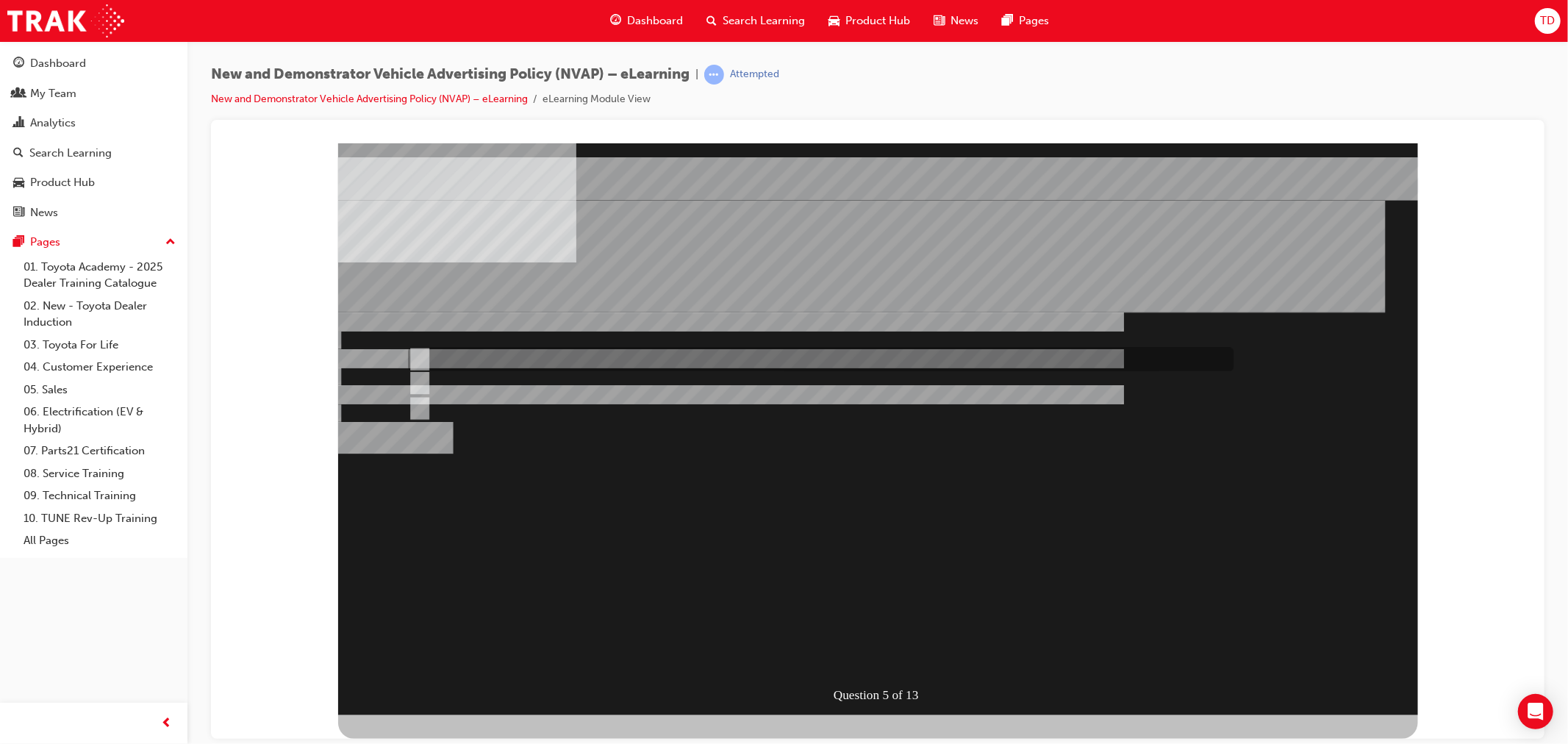
radio input "true"
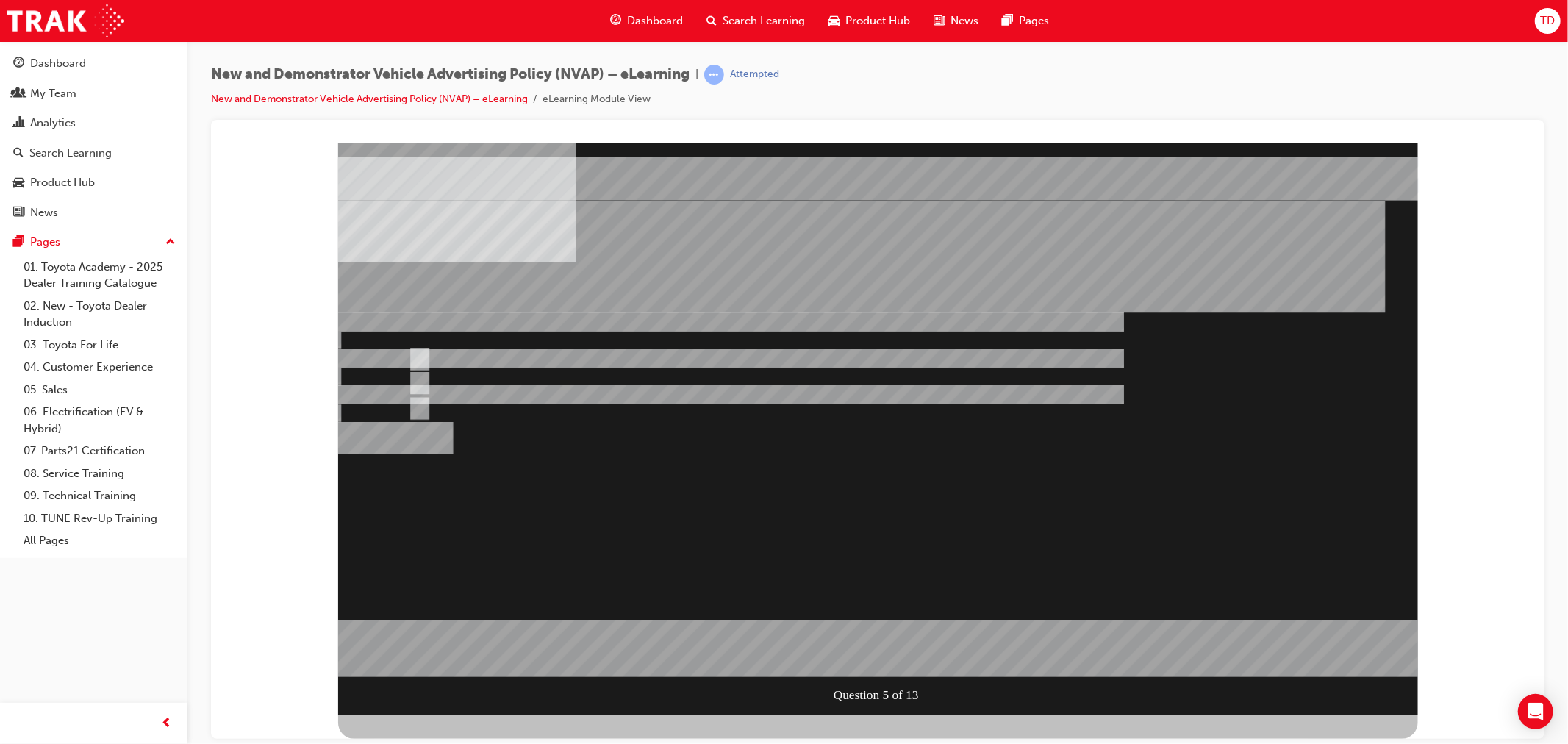
click at [1235, 497] on div at bounding box center [877, 428] width 1080 height 572
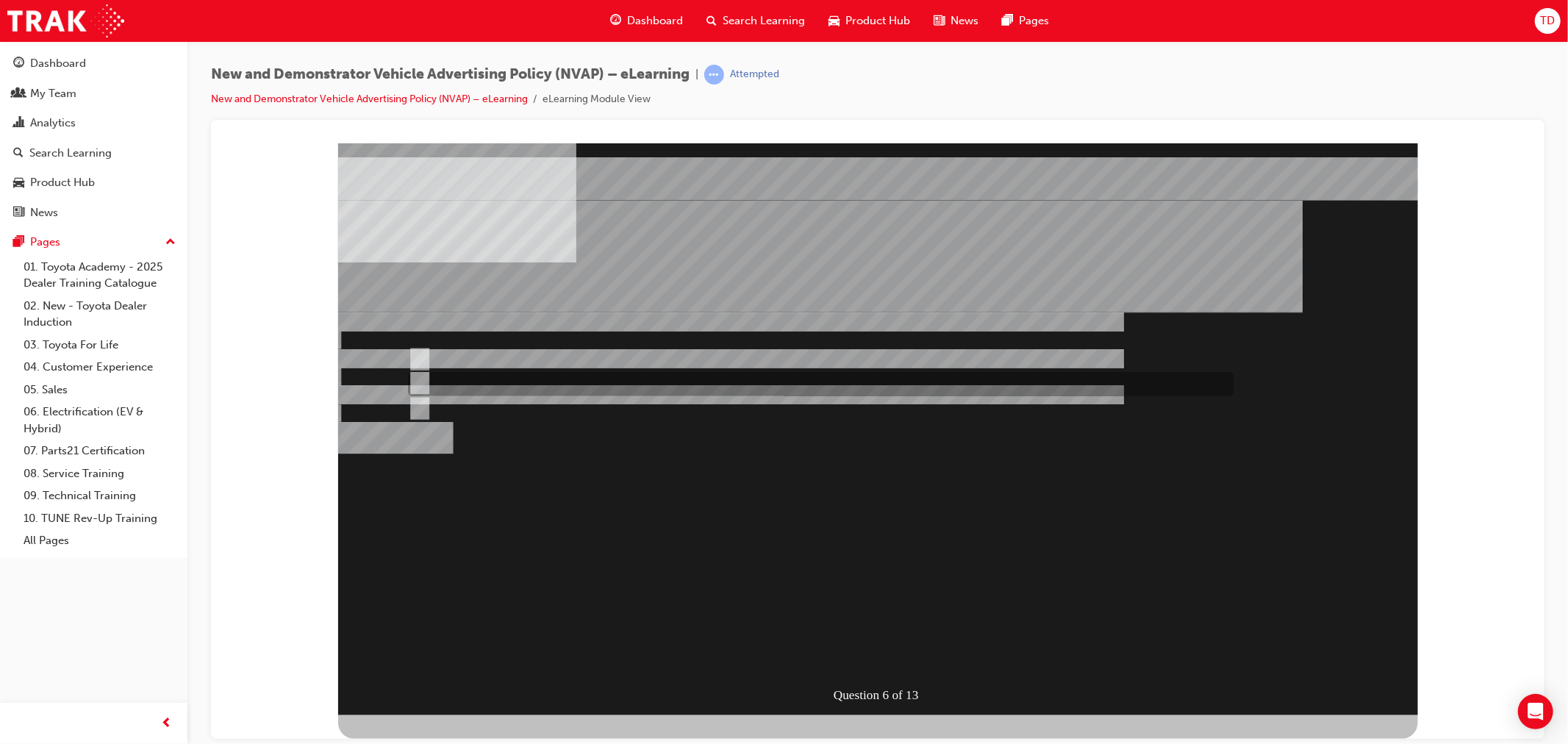
radio input "true"
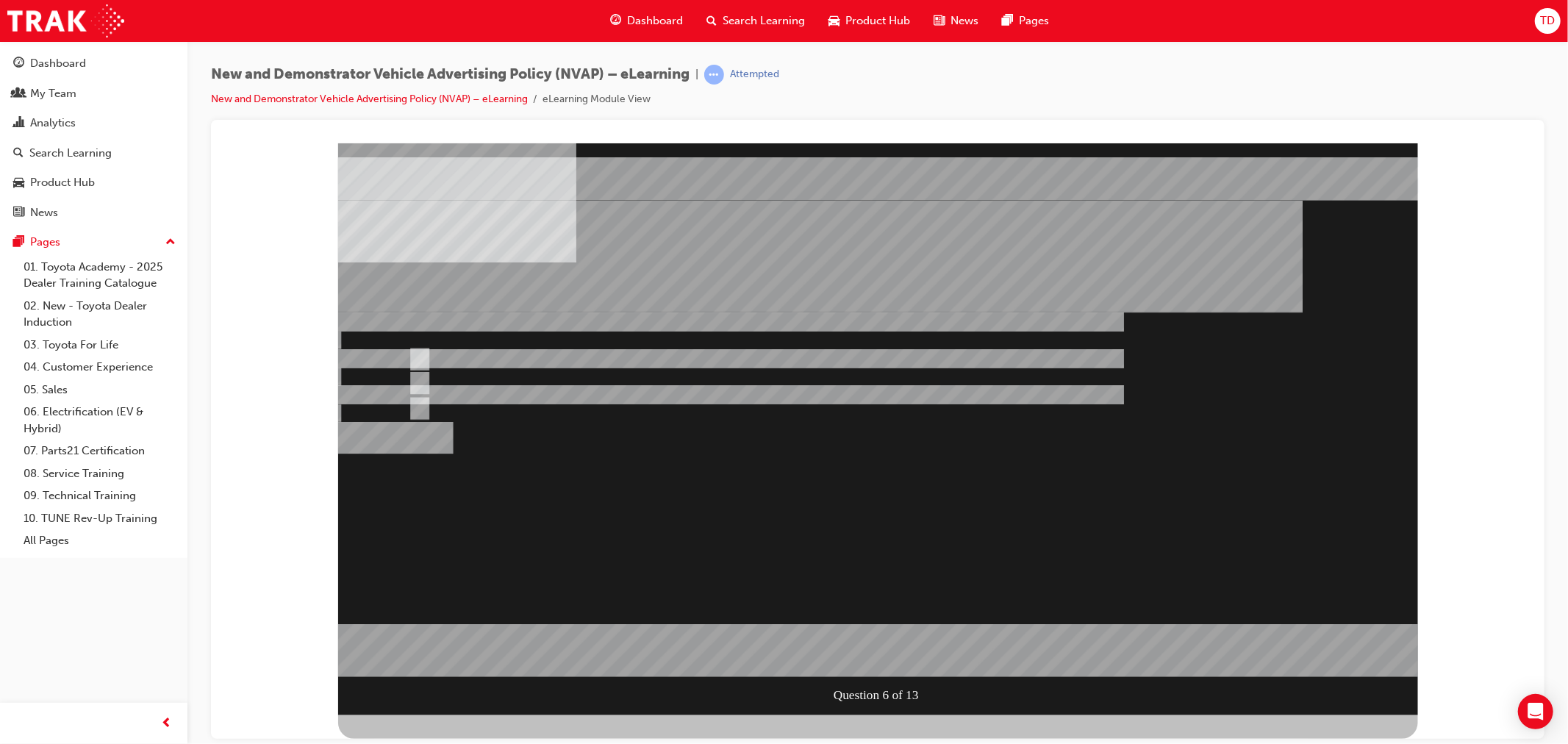
click at [459, 409] on div at bounding box center [877, 428] width 1080 height 572
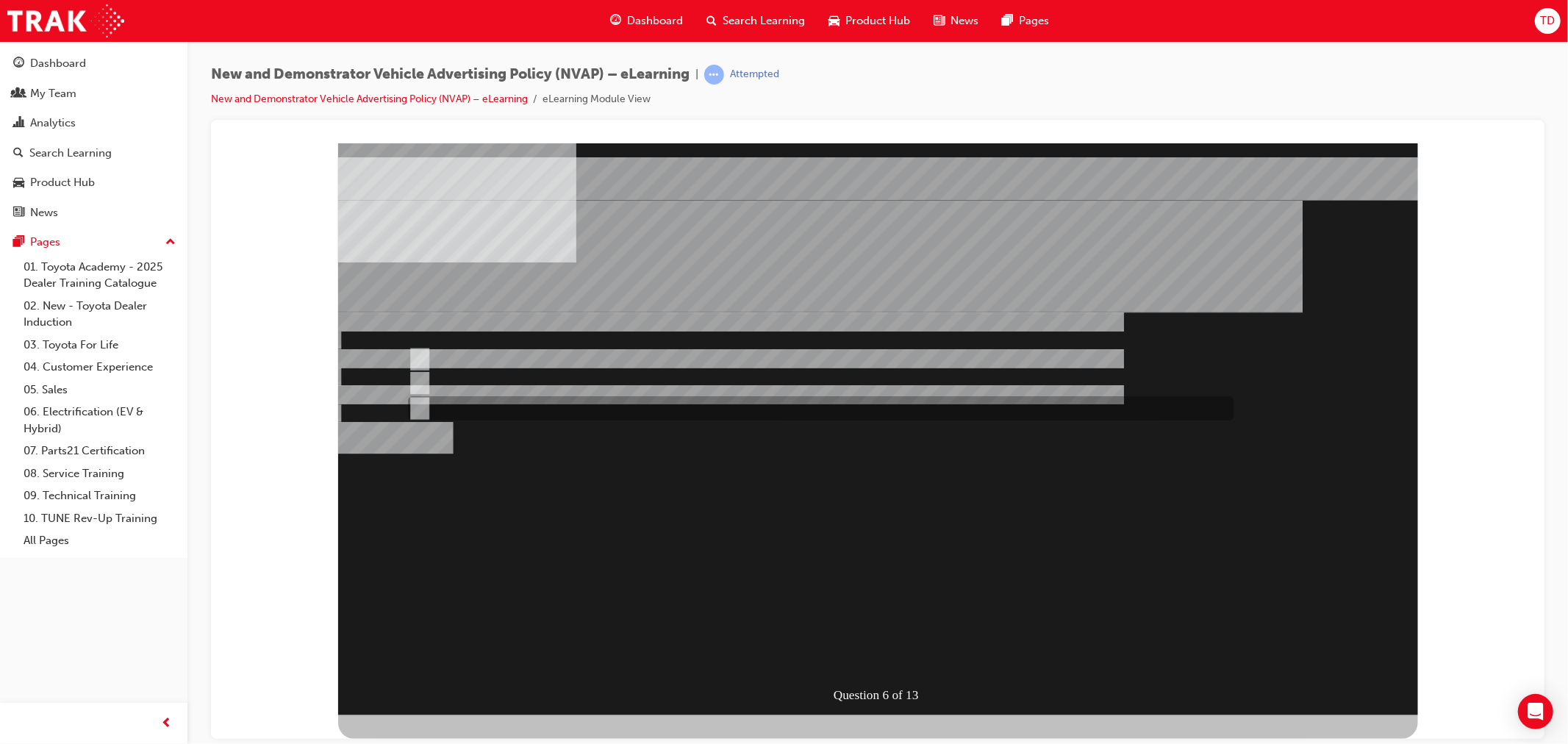
radio input "true"
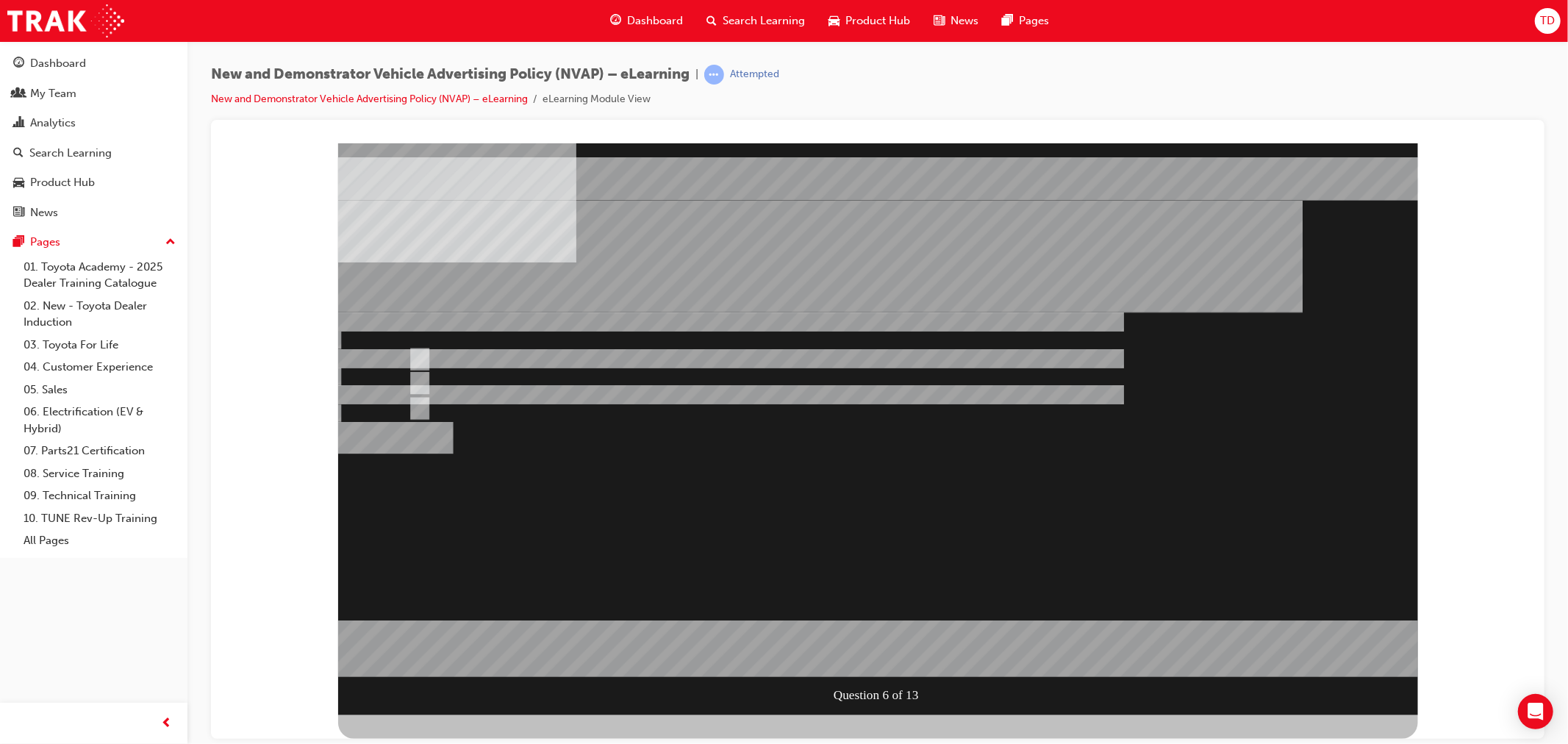
click at [1118, 477] on div at bounding box center [877, 428] width 1080 height 572
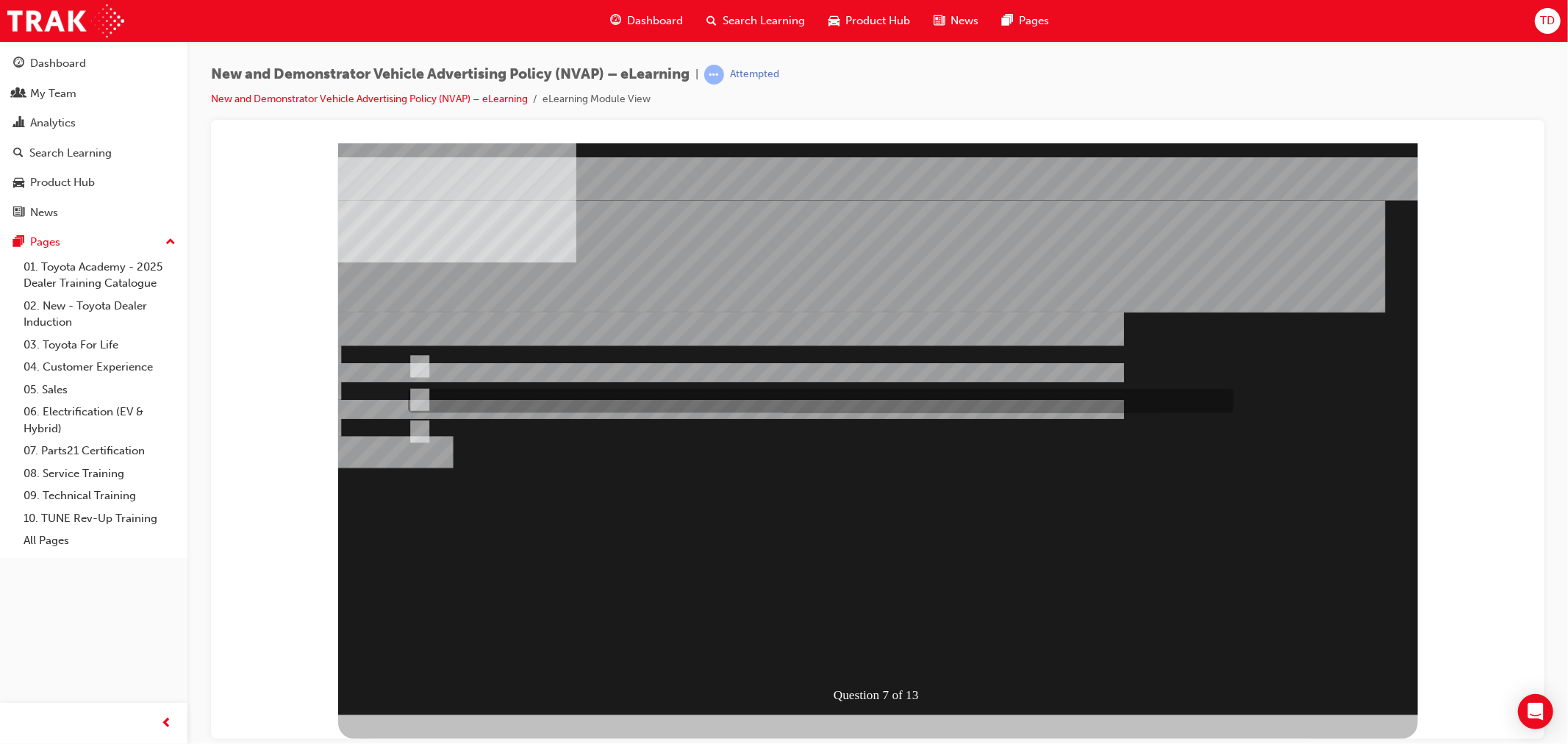
radio input "true"
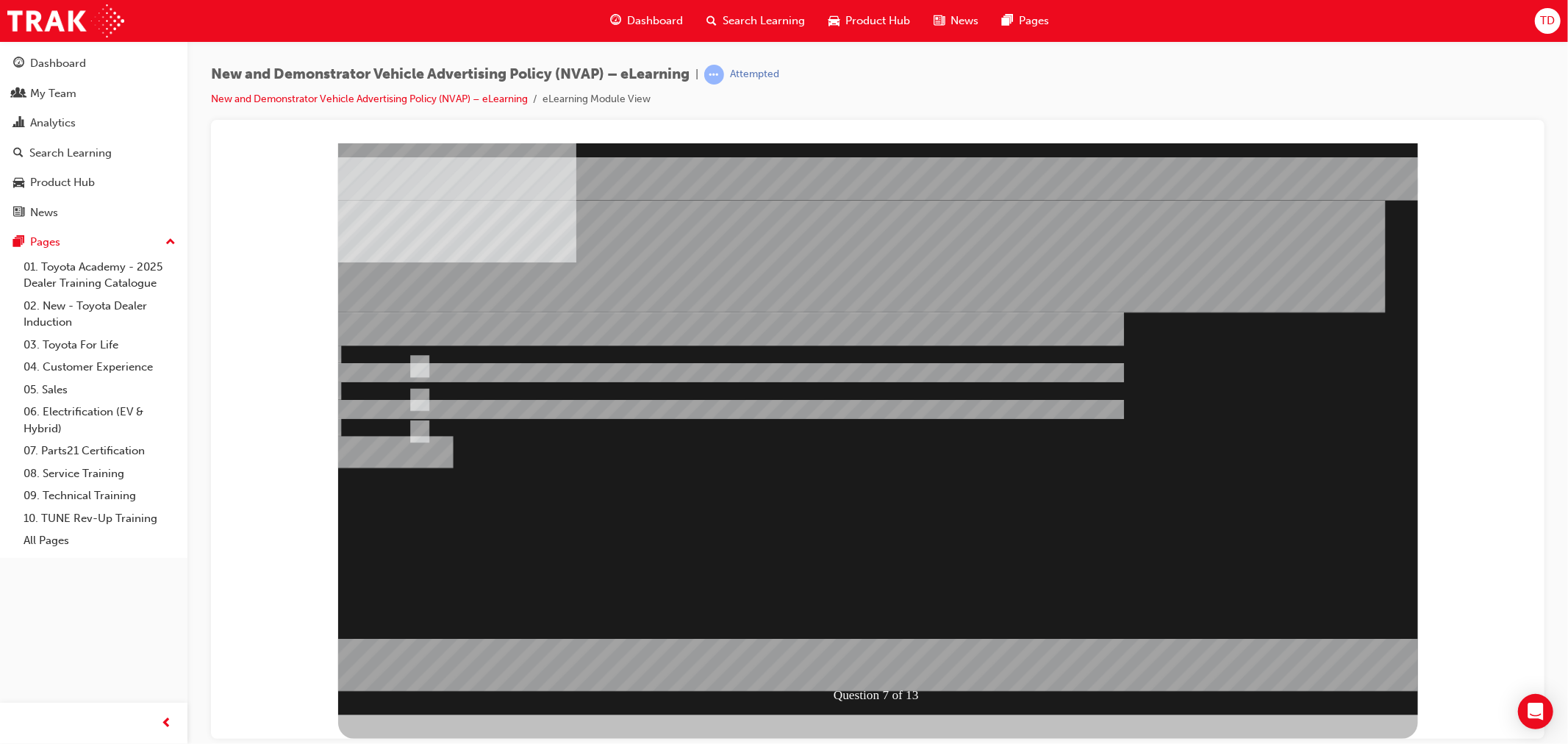
click at [560, 429] on div at bounding box center [877, 428] width 1080 height 572
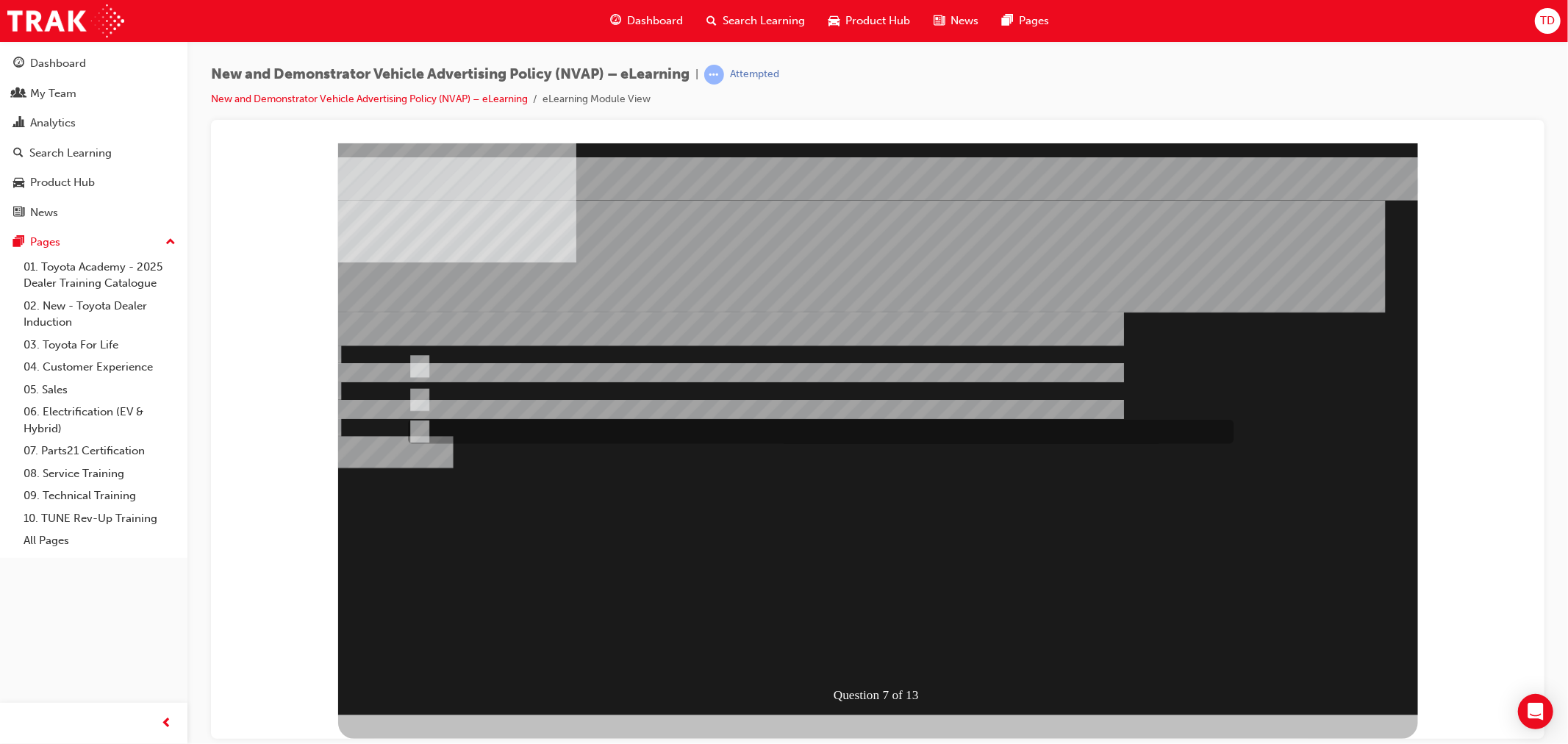
radio input "true"
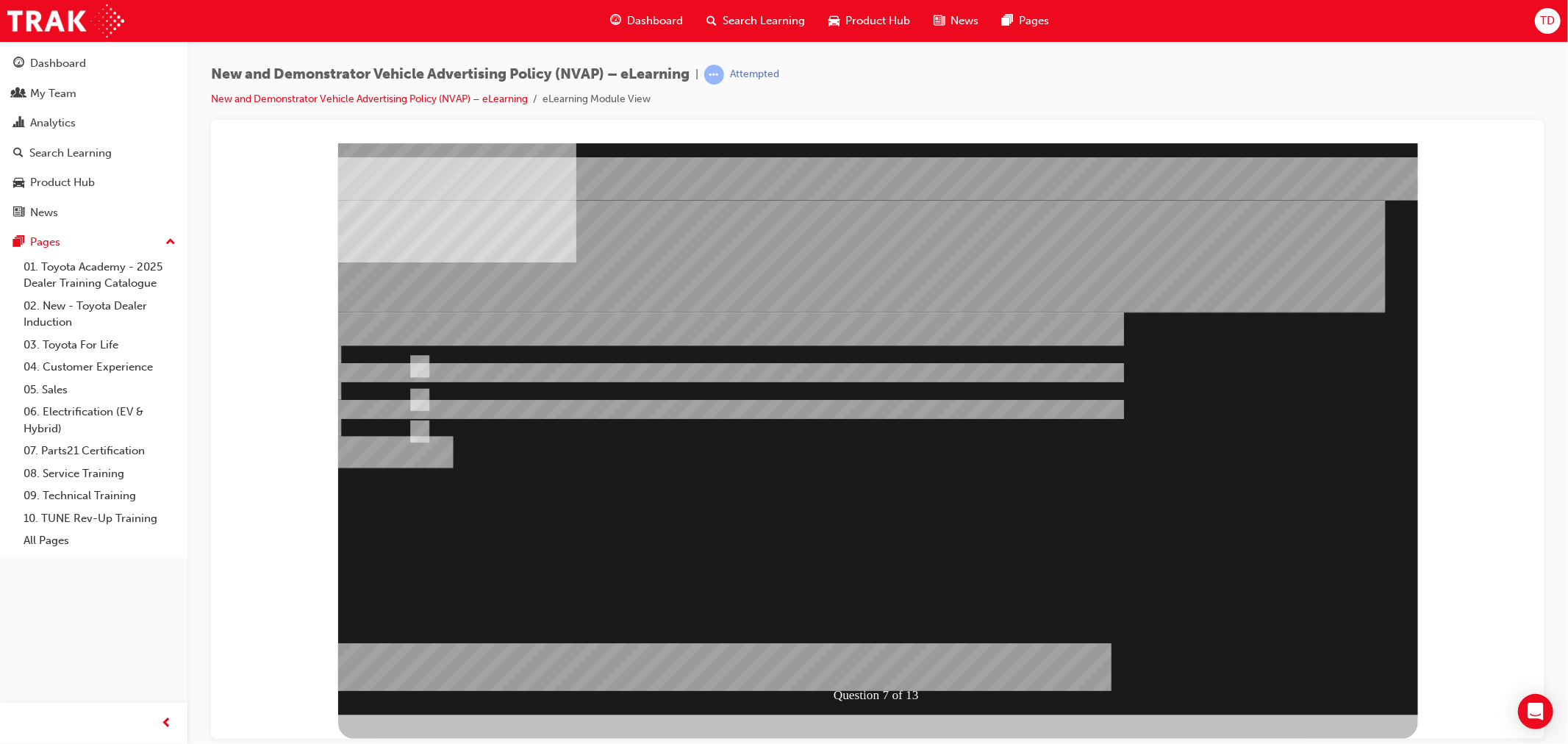
click at [724, 512] on div at bounding box center [877, 428] width 1080 height 572
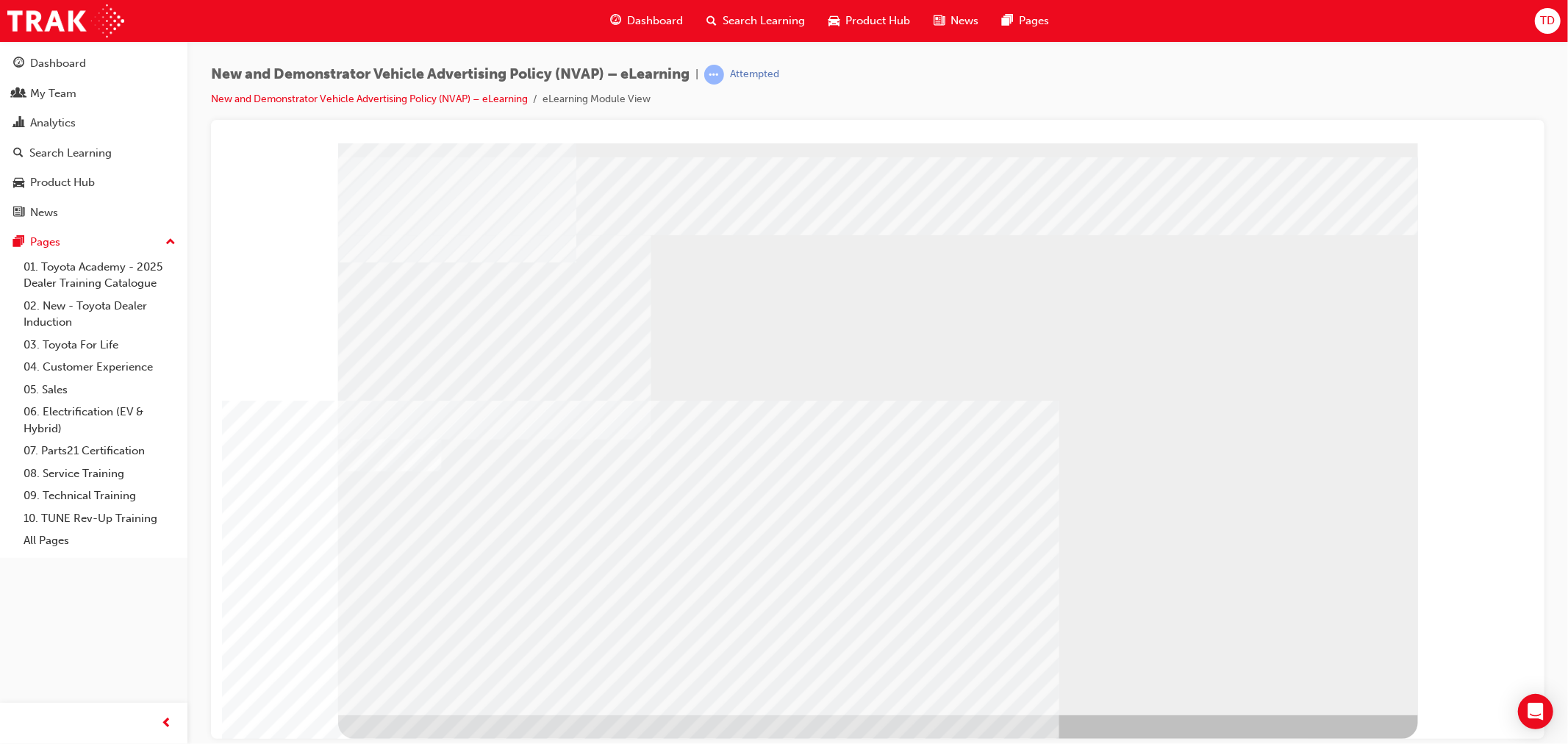
drag, startPoint x: 1026, startPoint y: 641, endPoint x: 1021, endPoint y: 631, distance: 11.2
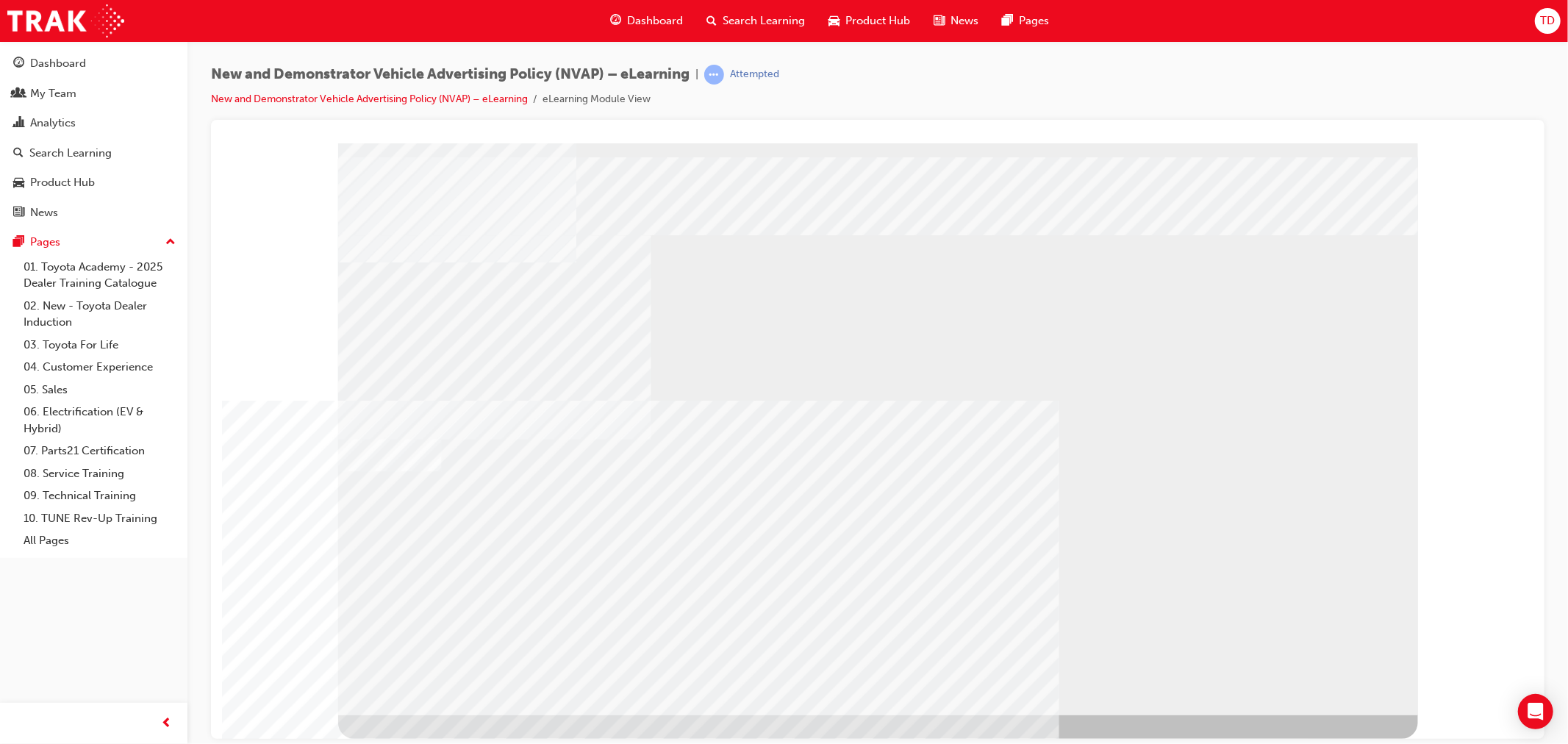
drag, startPoint x: 1199, startPoint y: 642, endPoint x: 1141, endPoint y: 640, distance: 58.0
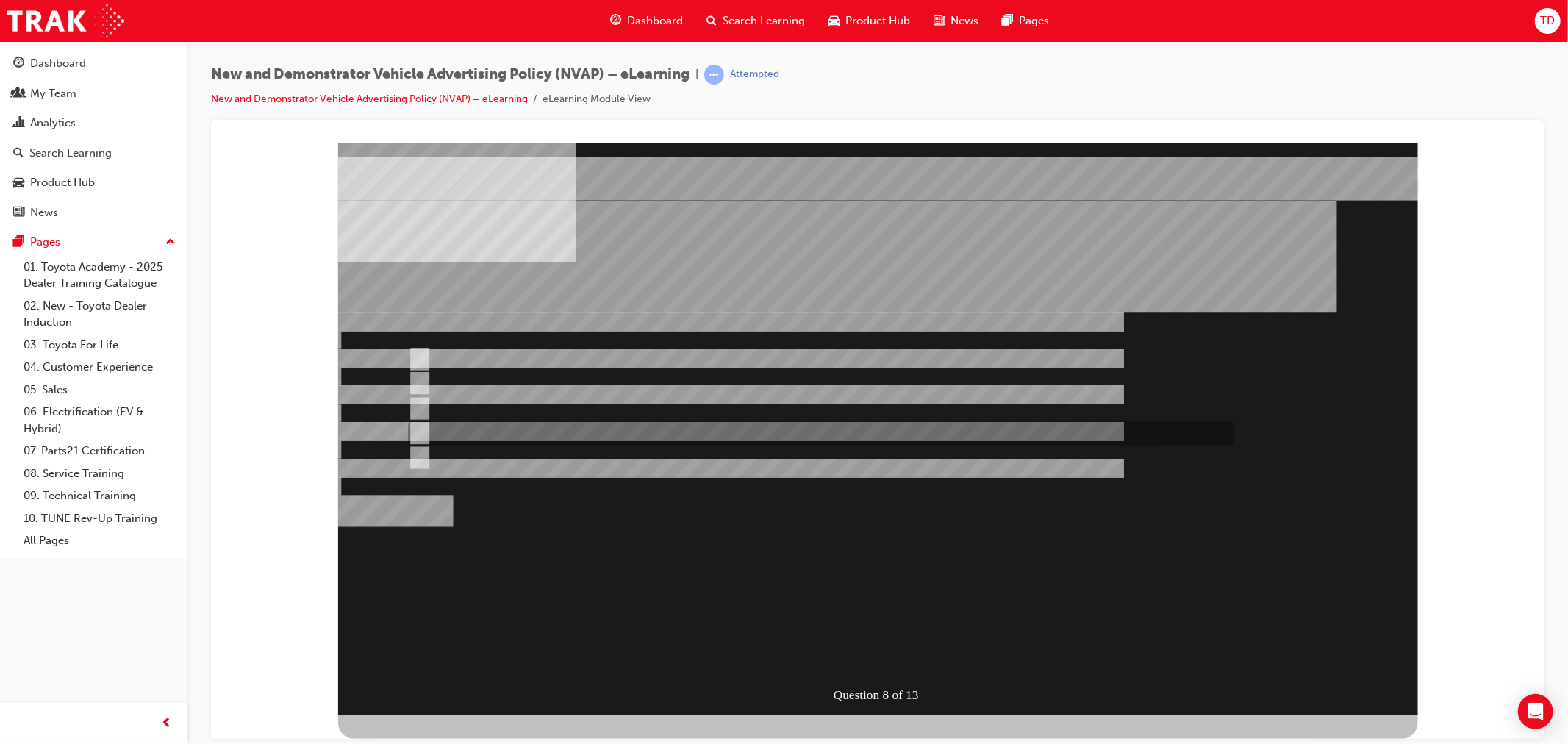
checkbox input "true"
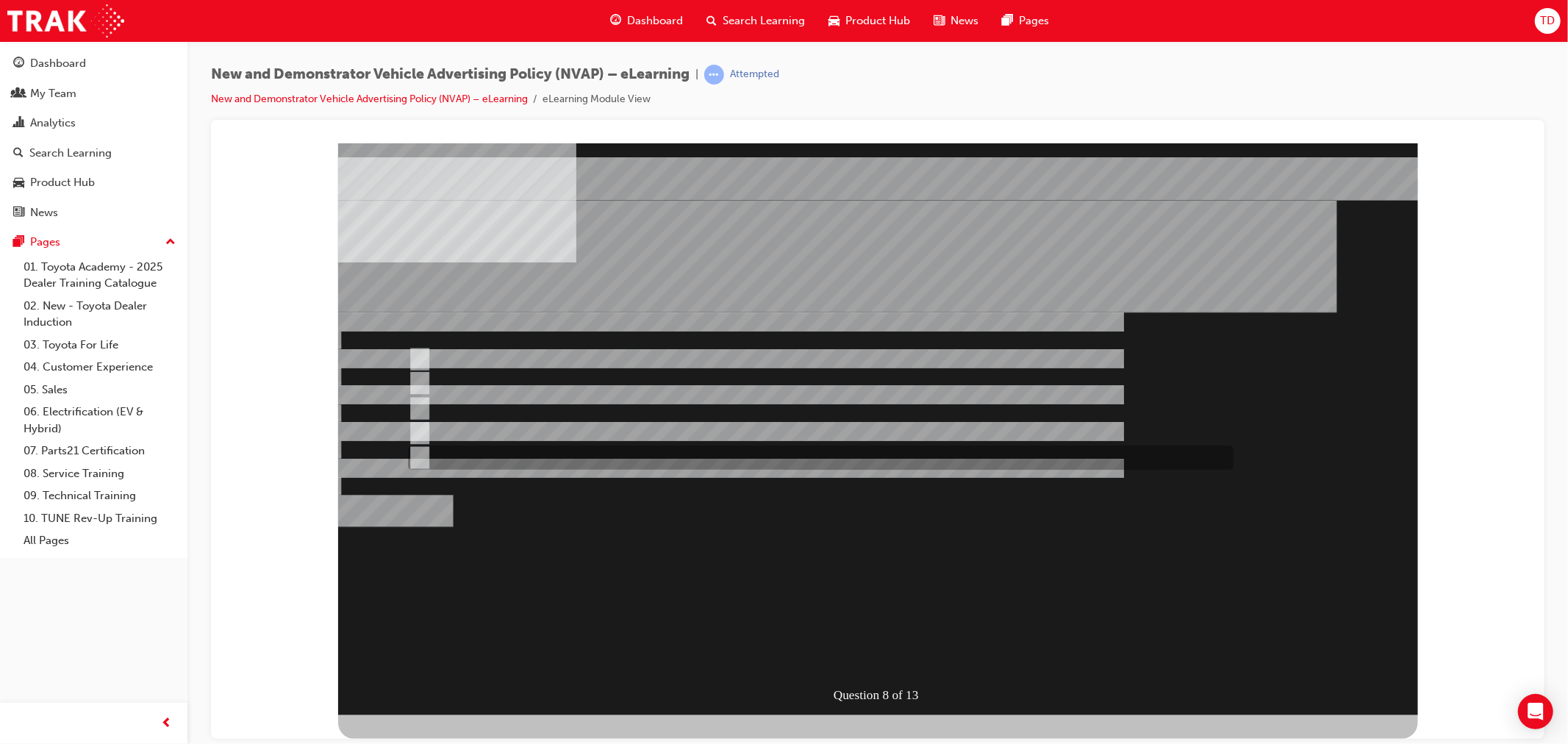
checkbox input "true"
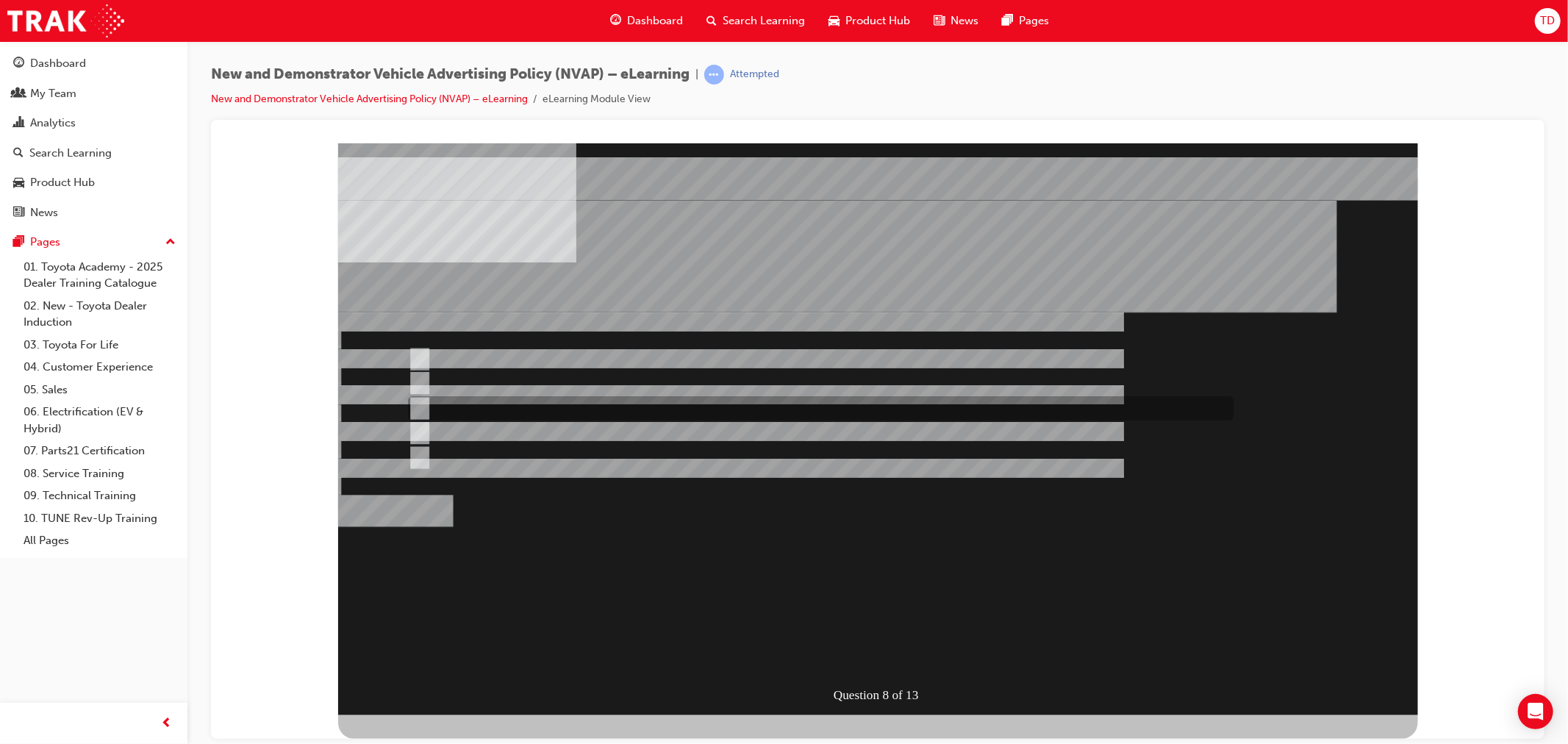
checkbox input "true"
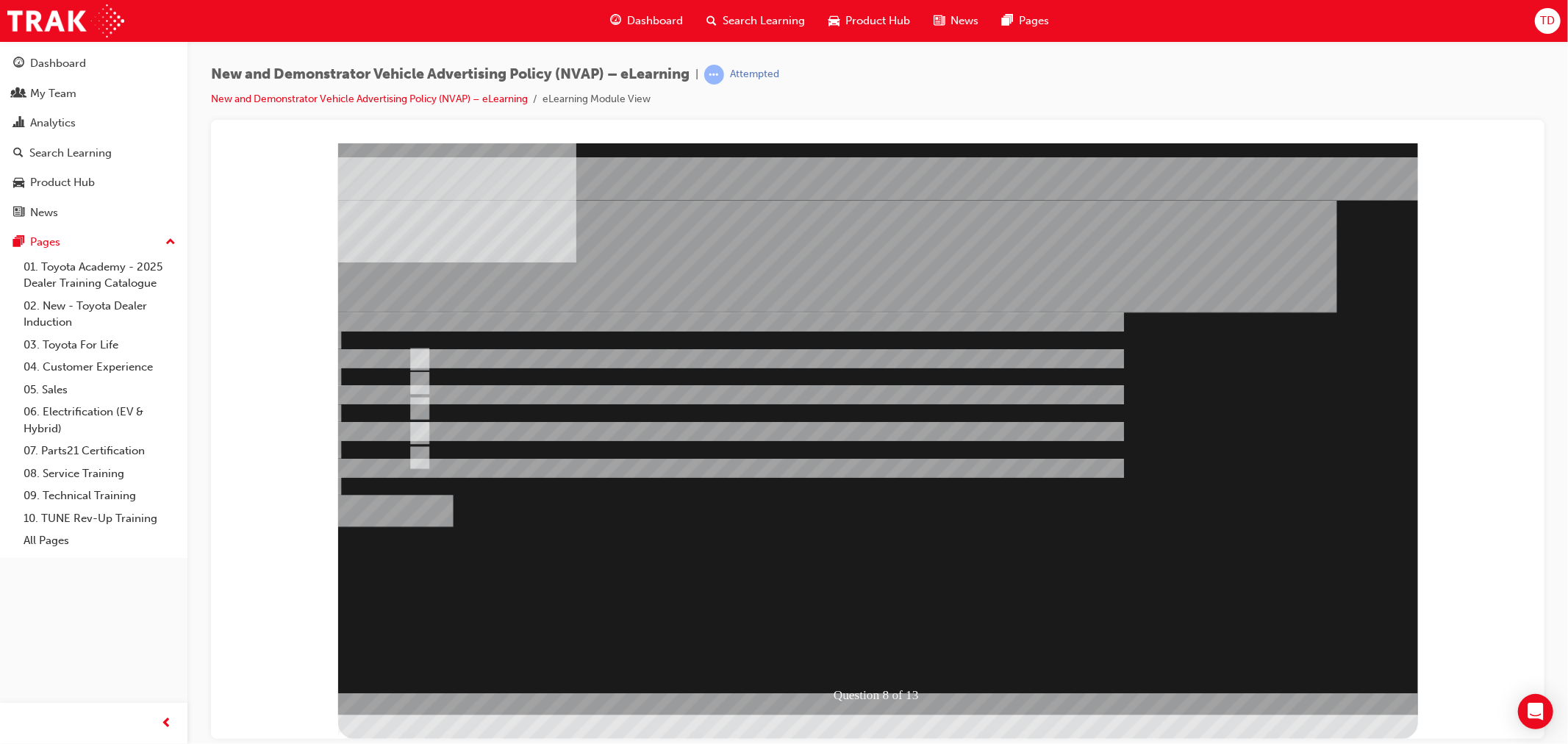
click at [907, 460] on div at bounding box center [877, 428] width 1080 height 572
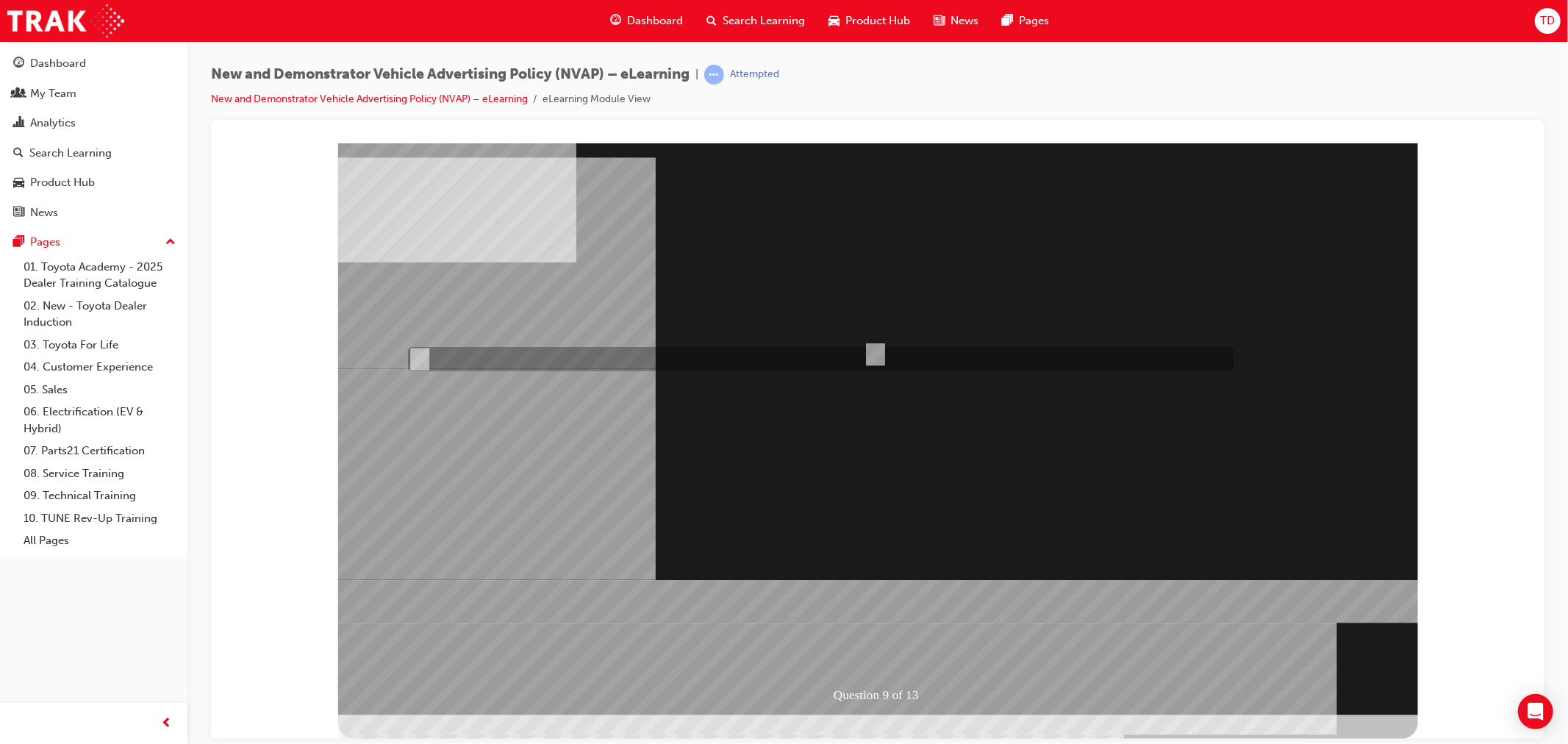
radio input "true"
click at [560, 626] on div at bounding box center [877, 428] width 1080 height 572
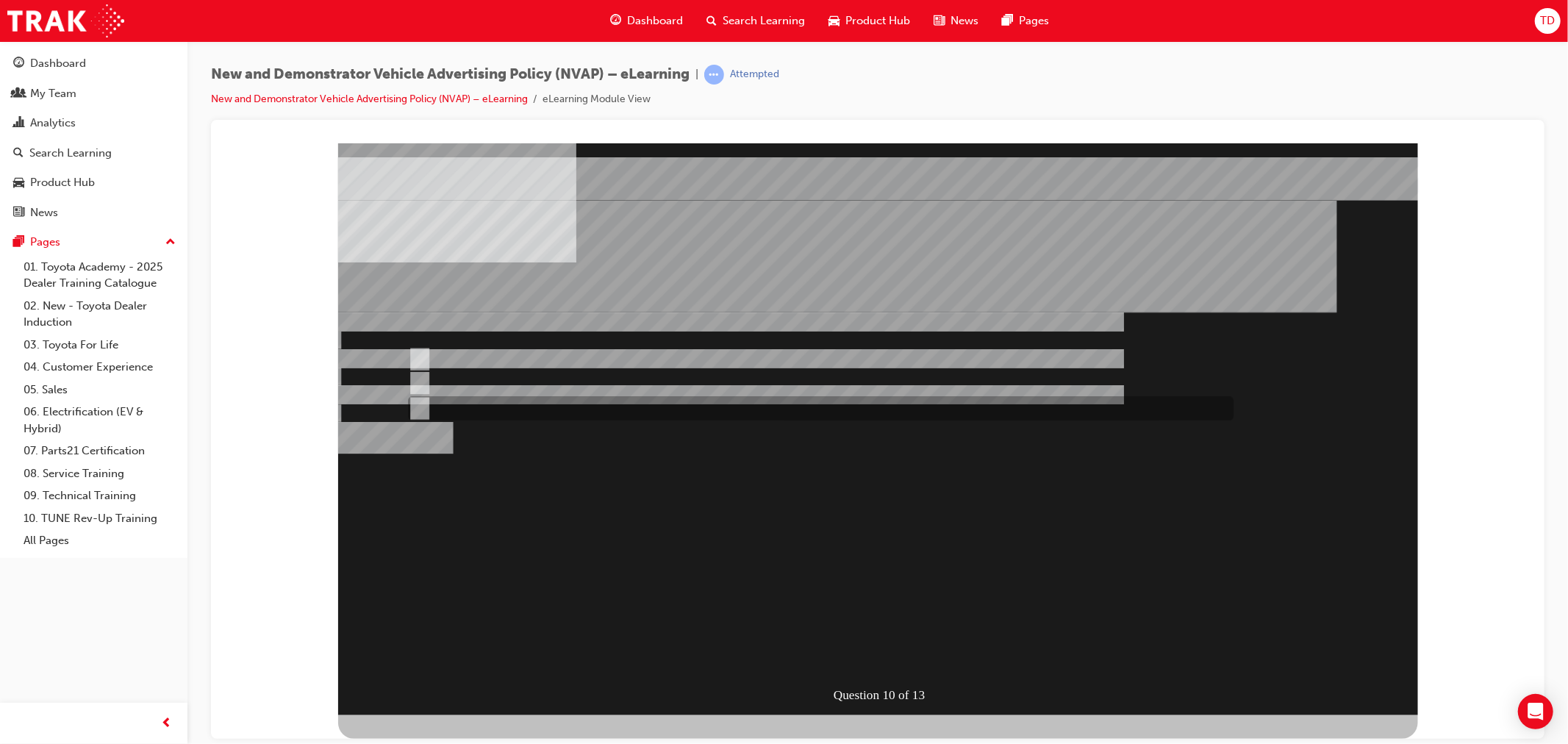
radio input "true"
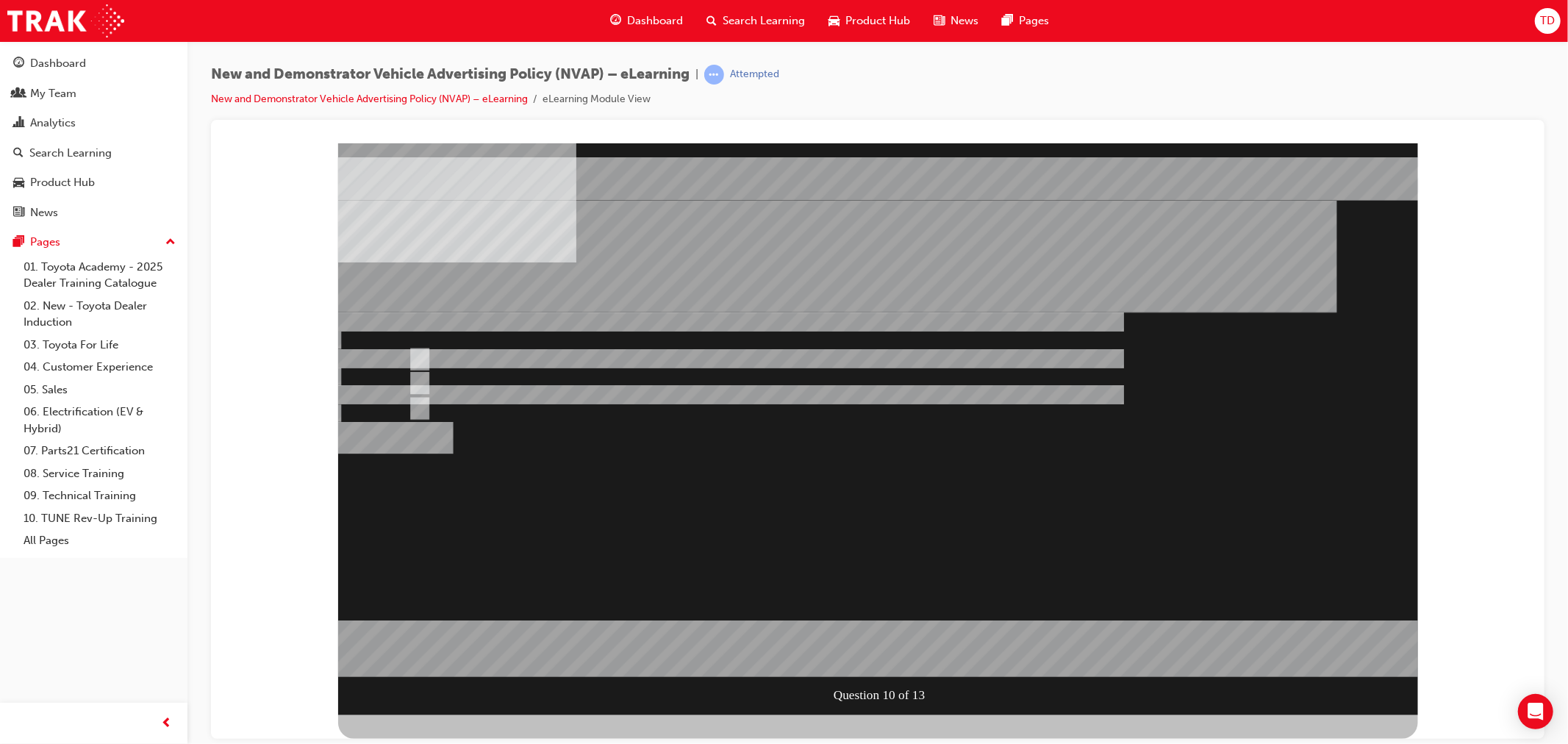
click at [595, 541] on div at bounding box center [877, 428] width 1080 height 572
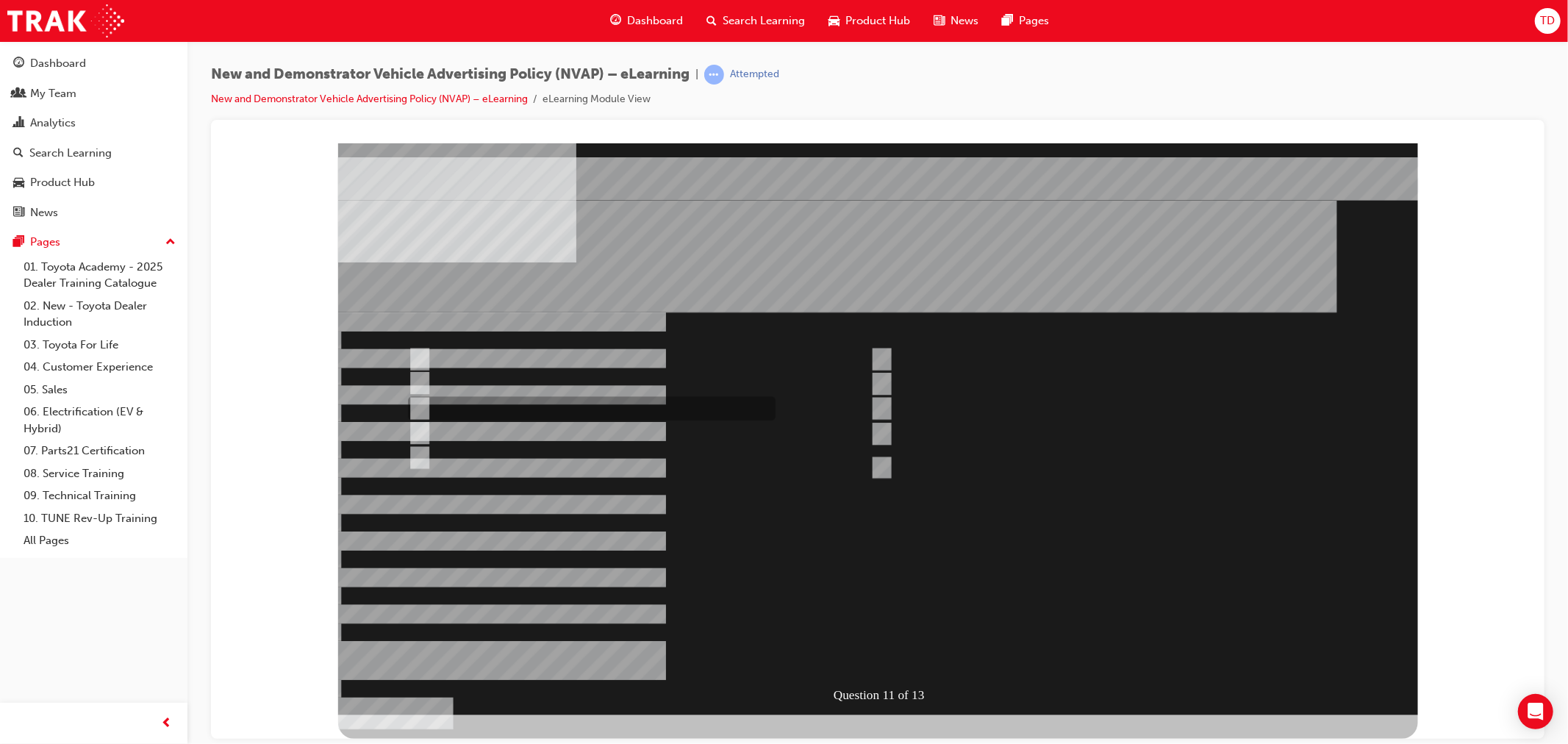
checkbox input "true"
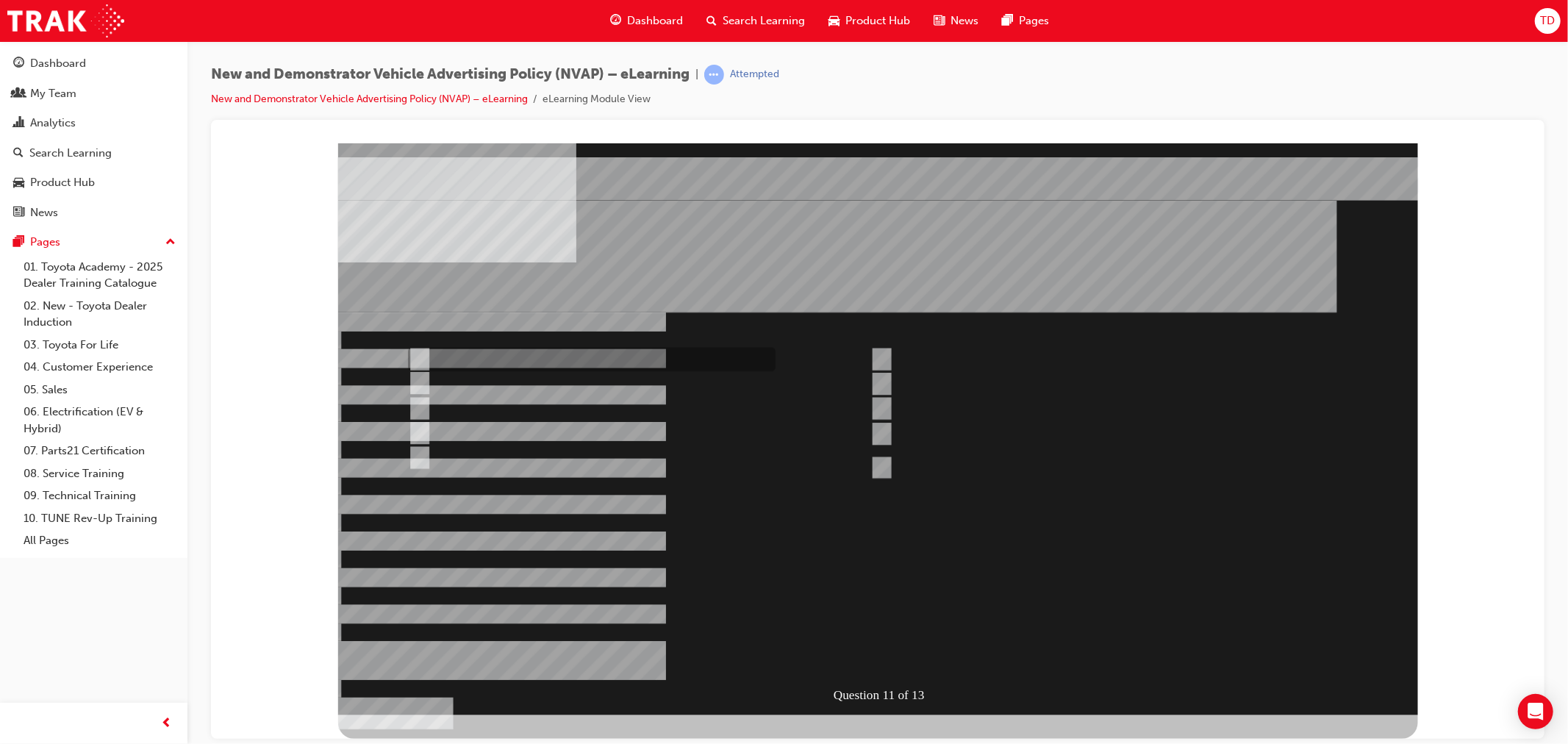
checkbox input "true"
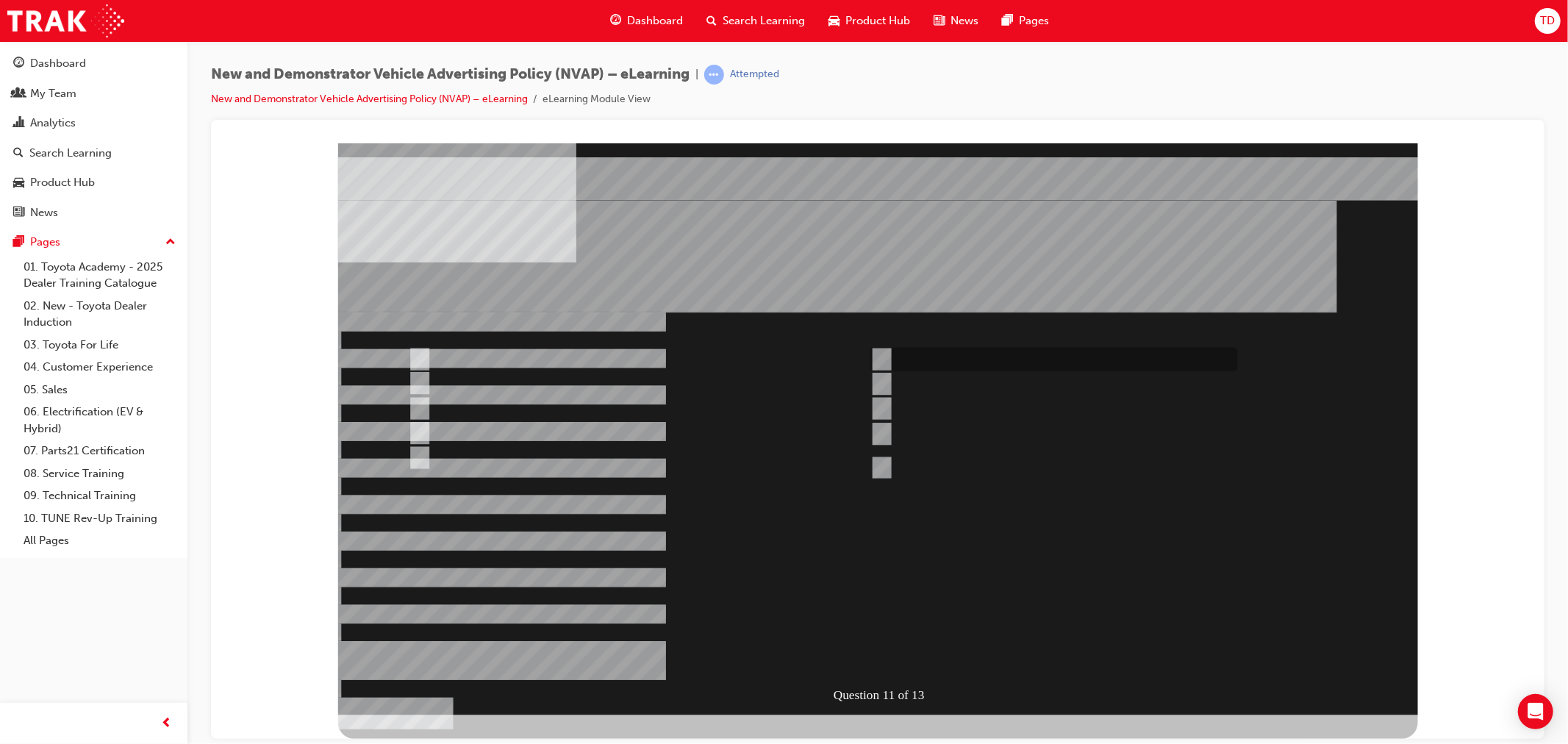
checkbox input "true"
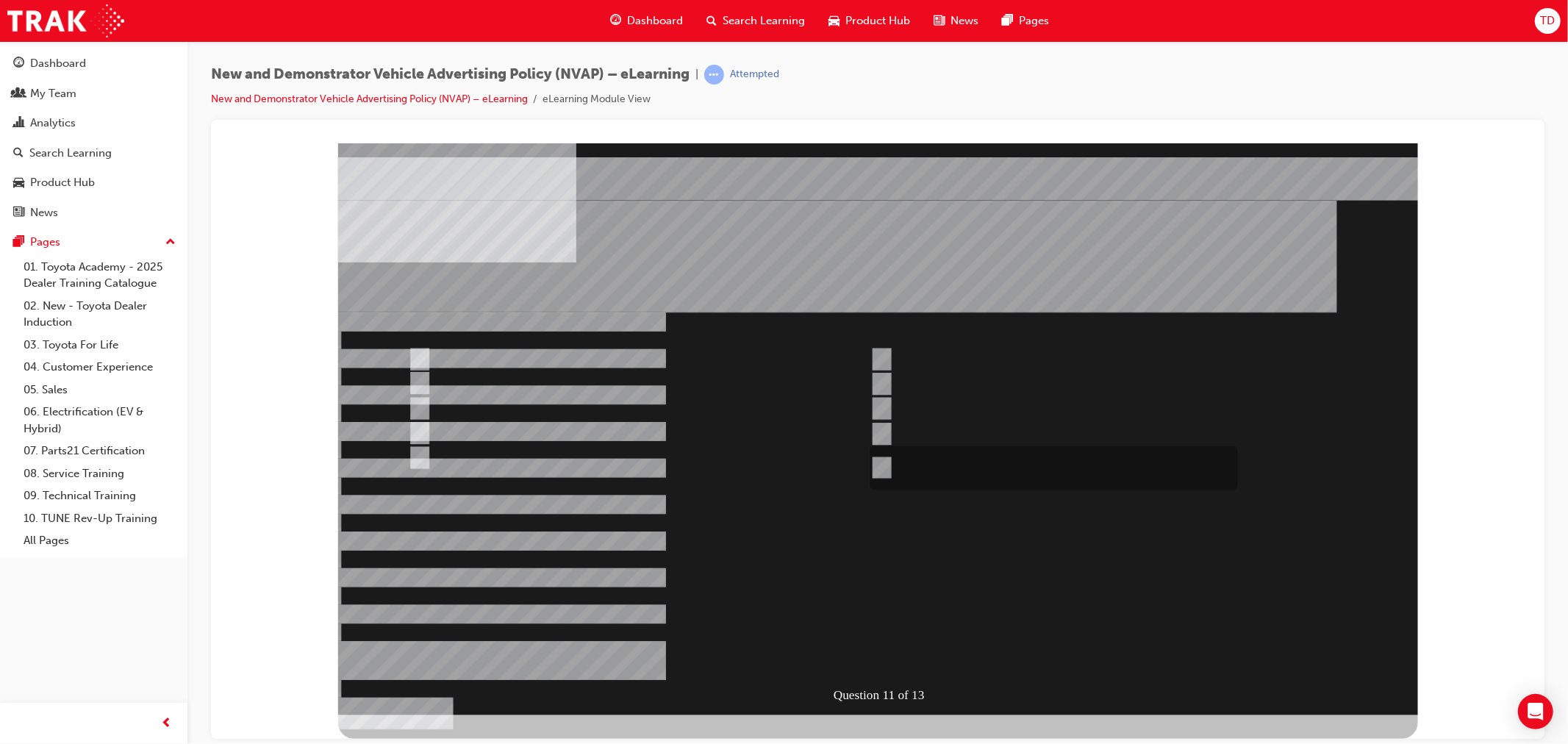
checkbox input "true"
click at [642, 512] on div at bounding box center [877, 428] width 1080 height 572
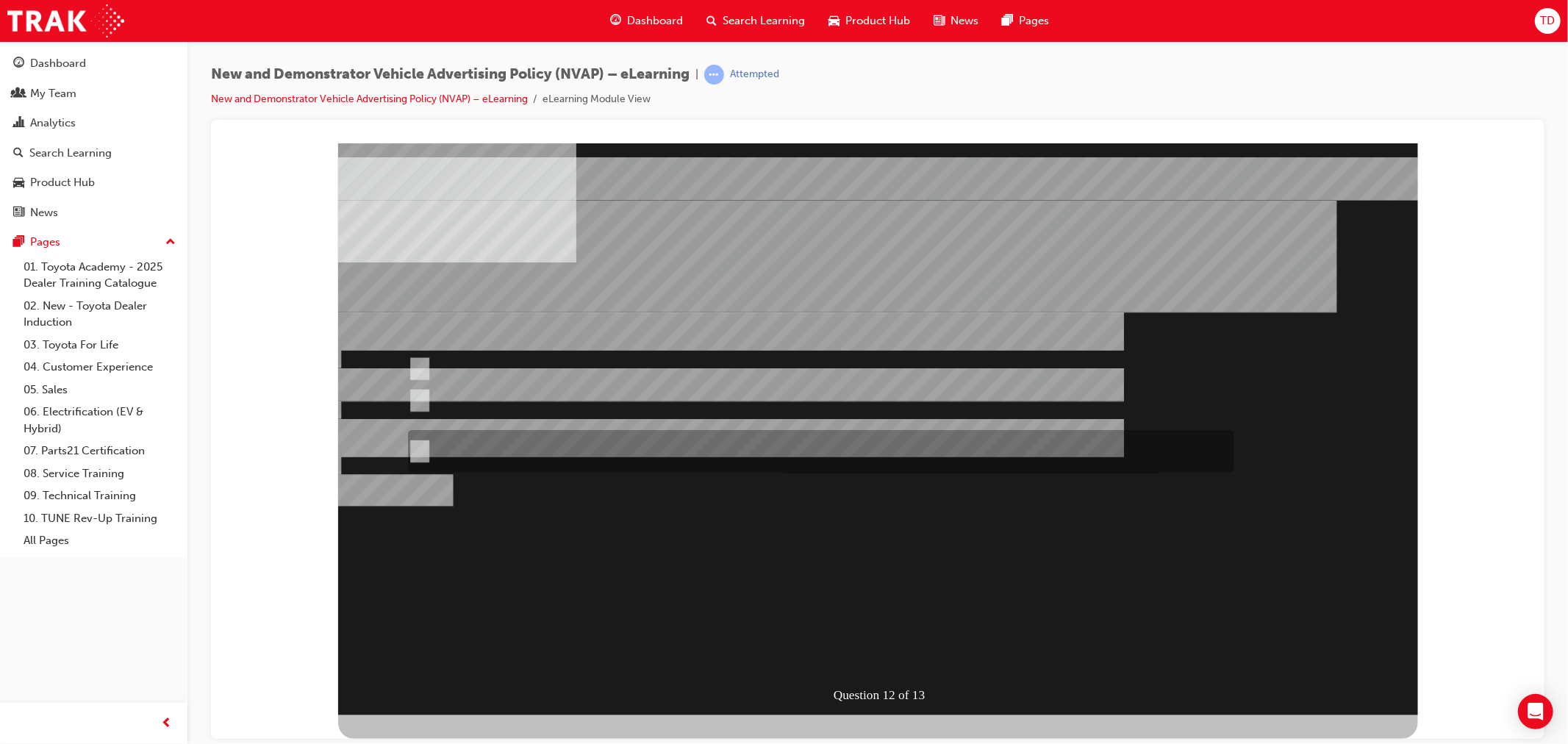
radio input "true"
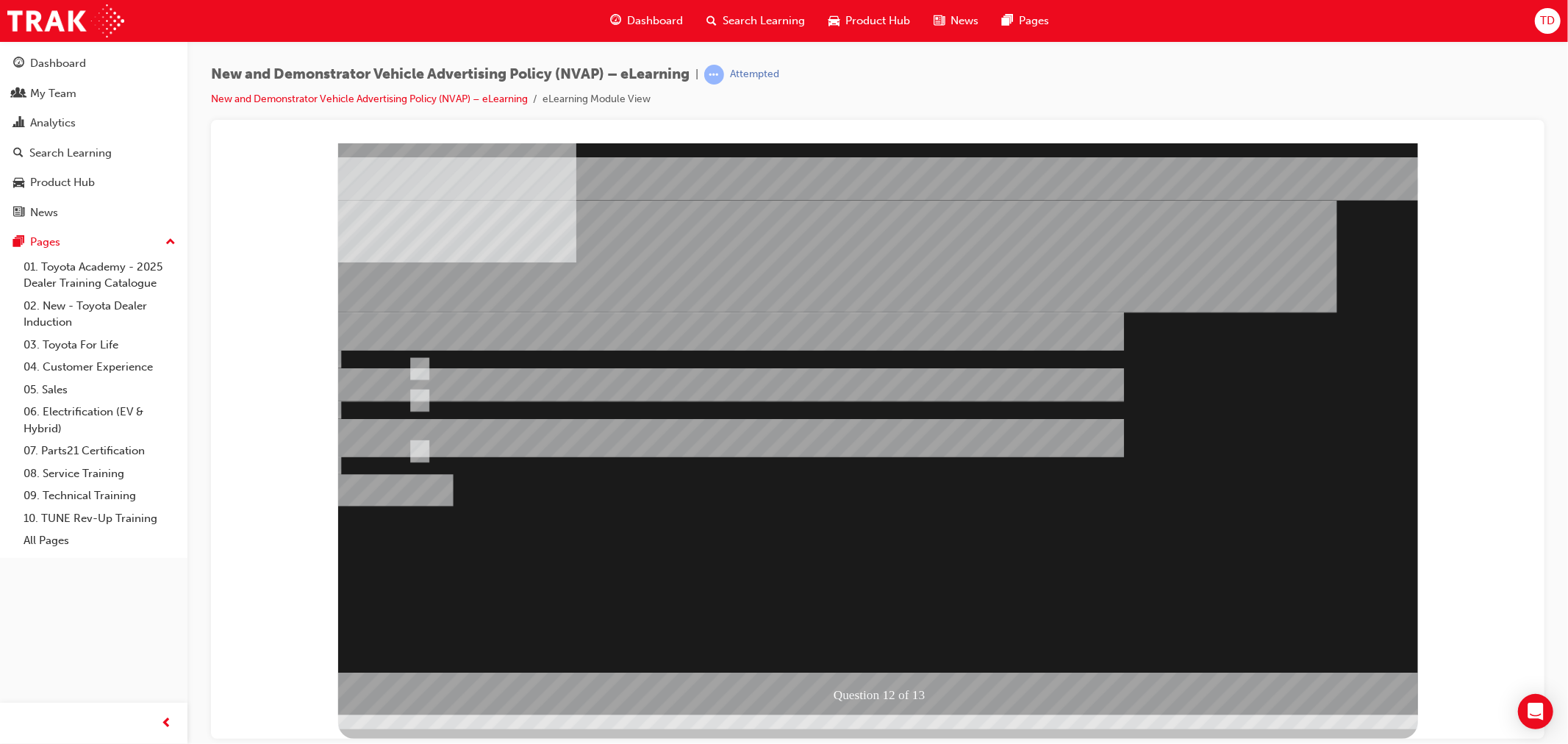
click at [546, 518] on div at bounding box center [877, 428] width 1080 height 572
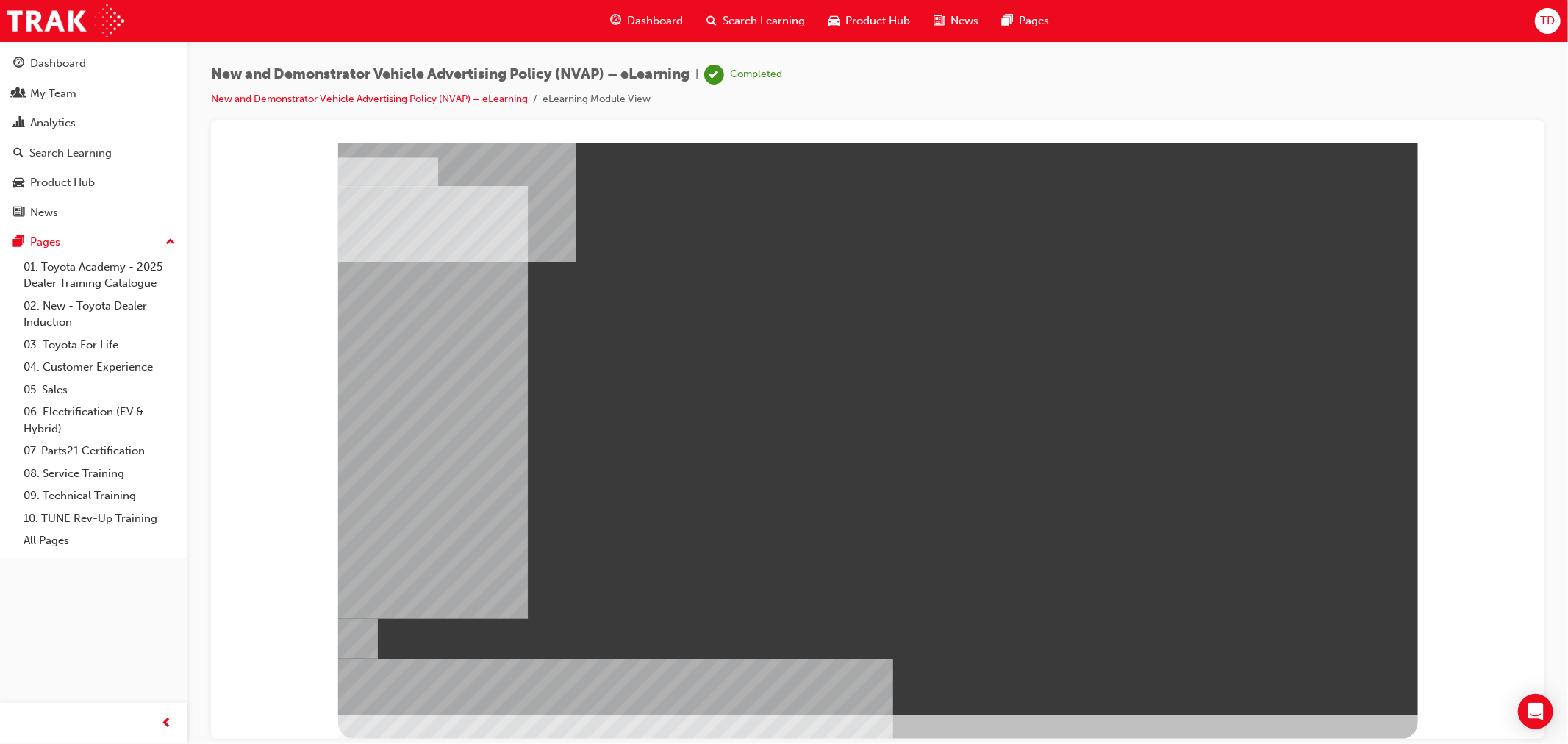
drag, startPoint x: 482, startPoint y: 321, endPoint x: 497, endPoint y: 387, distance: 67.7
click at [636, 520] on div at bounding box center [877, 428] width 1080 height 572
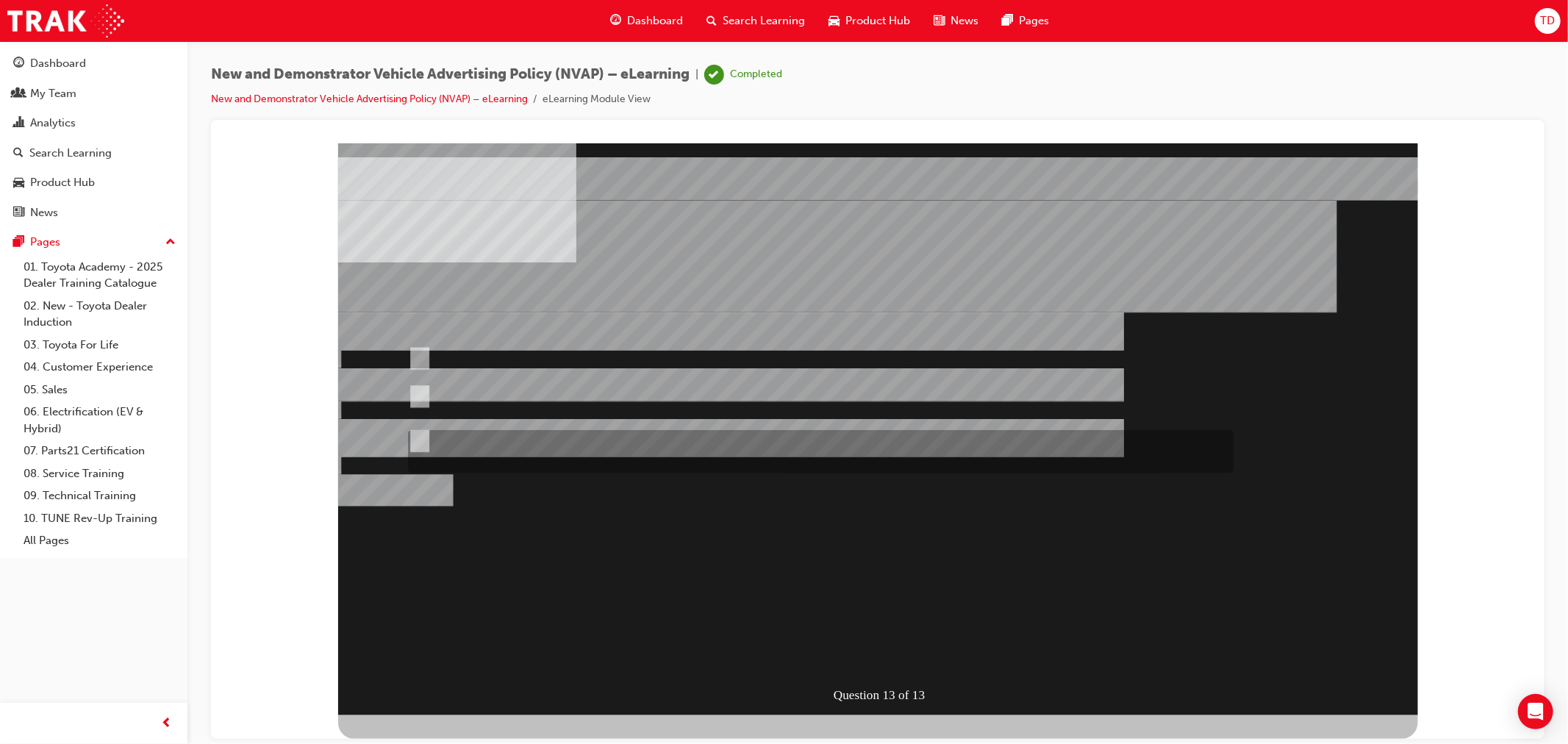
radio input "true"
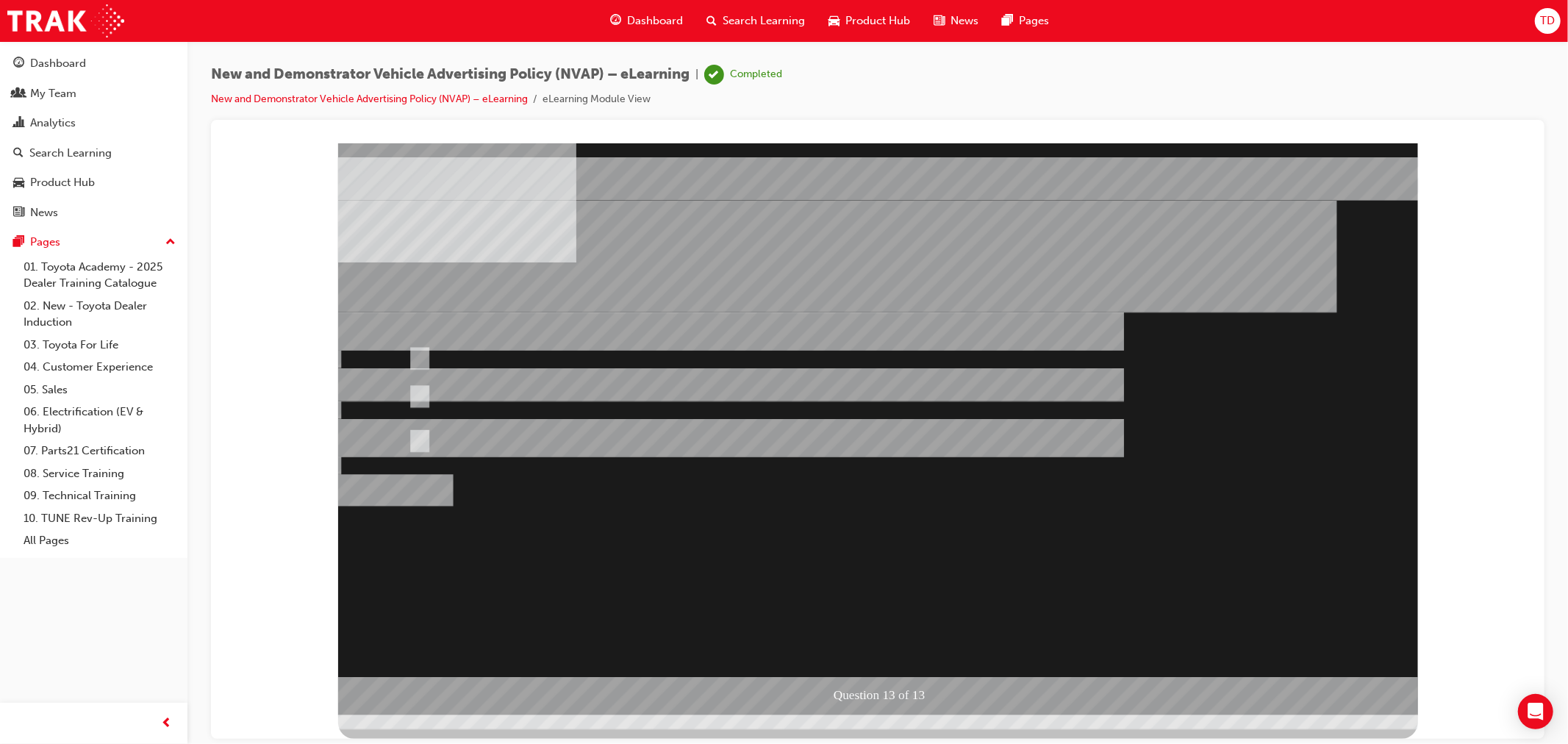
click at [426, 393] on div at bounding box center [877, 428] width 1080 height 572
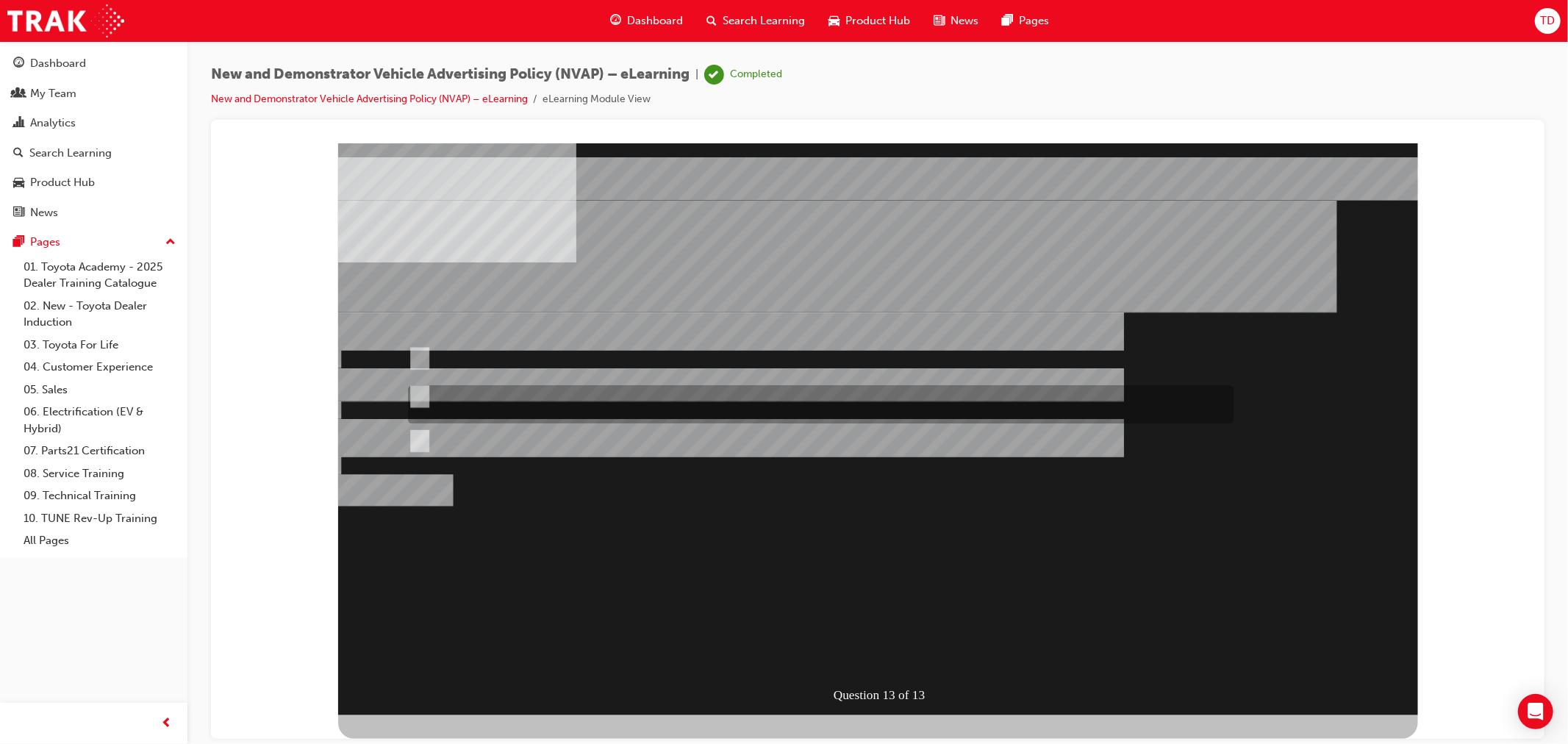
radio input "true"
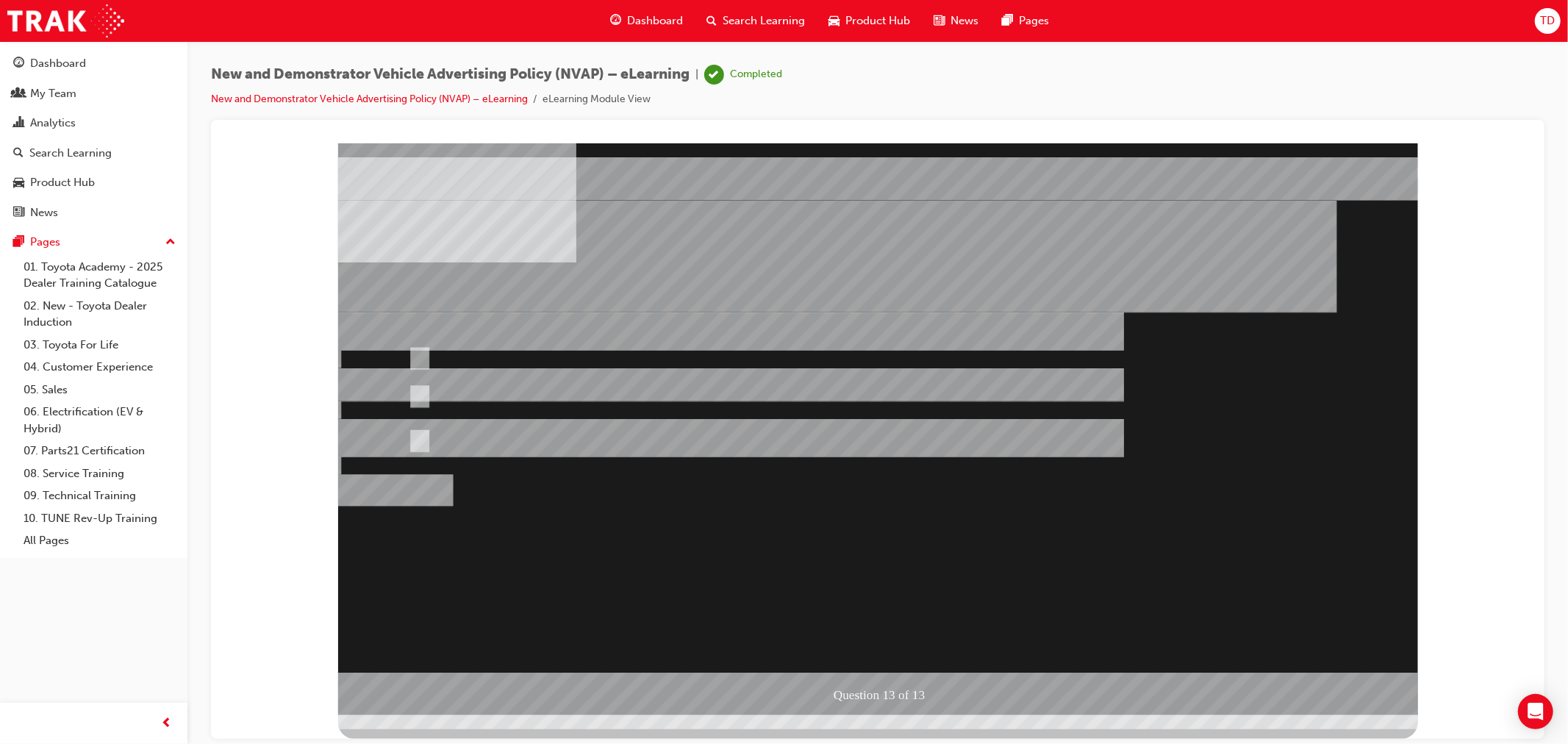
click at [706, 495] on div at bounding box center [877, 428] width 1080 height 572
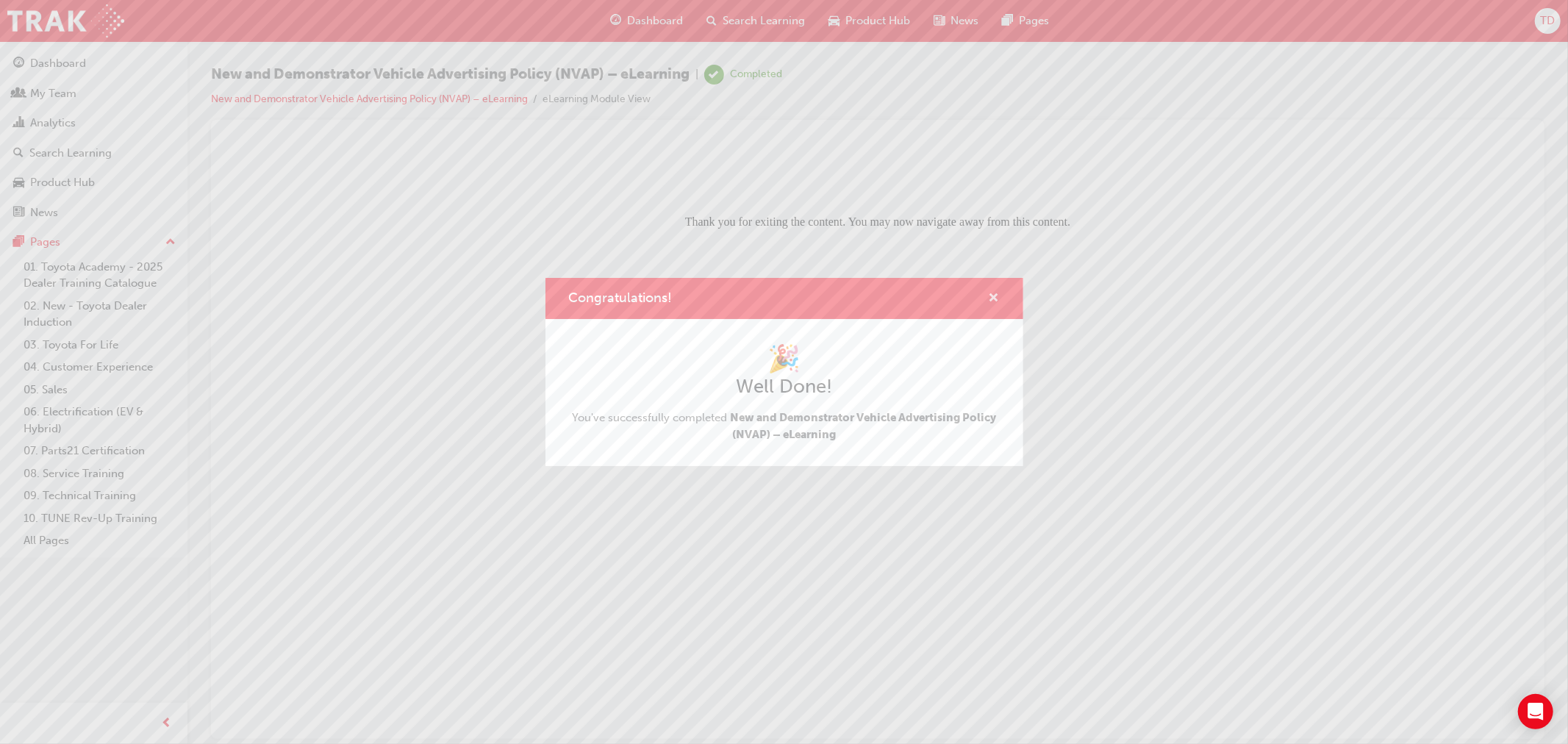
click at [998, 298] on span "cross-icon" at bounding box center [994, 299] width 11 height 13
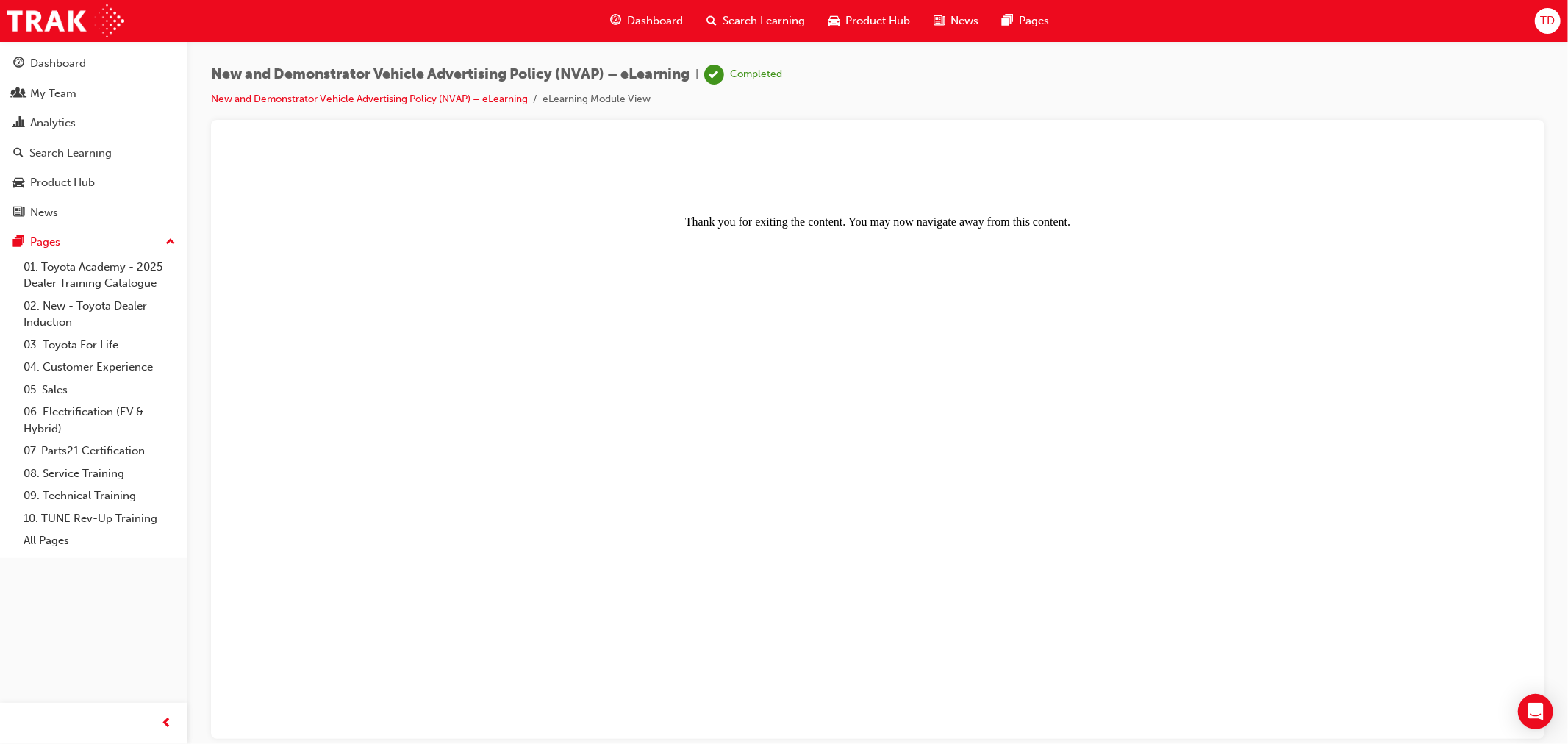
click at [897, 380] on body "Thank you for exiting the content. You may now navigate away from this content." at bounding box center [877, 441] width 1298 height 584
